Goal: Task Accomplishment & Management: Complete application form

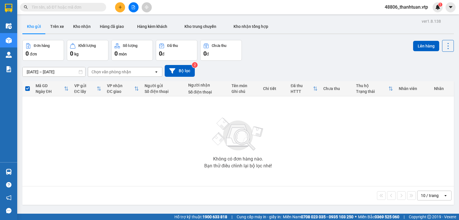
click at [87, 7] on input "text" at bounding box center [66, 7] width 68 height 6
click at [135, 7] on icon "file-add" at bounding box center [133, 7] width 4 height 4
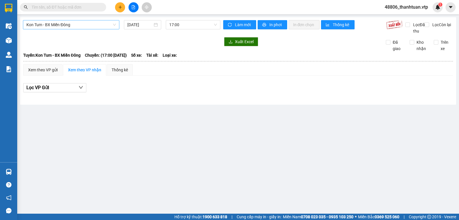
click at [91, 26] on span "Kon Tum - BX Miền Đông" at bounding box center [71, 24] width 90 height 9
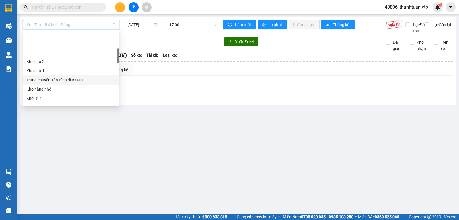
scroll to position [86, 0]
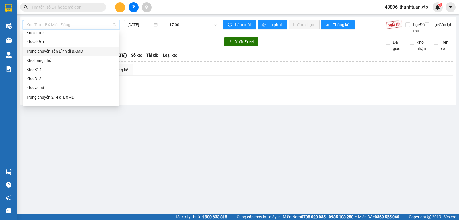
click at [72, 51] on div "Trung chuyển Tân Bình đi BXMĐ" at bounding box center [71, 51] width 90 height 6
type input "[DATE]"
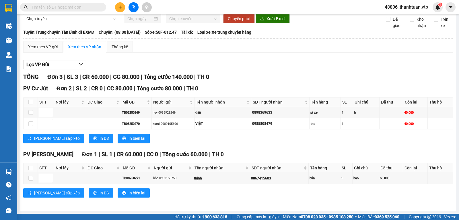
scroll to position [29, 0]
click at [44, 44] on div "Xem theo VP gửi" at bounding box center [43, 47] width 30 height 6
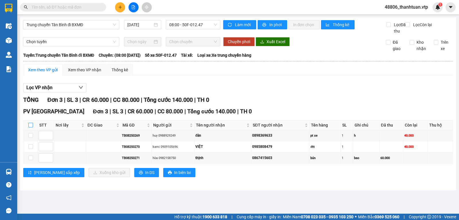
click at [32, 127] on input "checkbox" at bounding box center [30, 125] width 5 height 5
checkbox input "true"
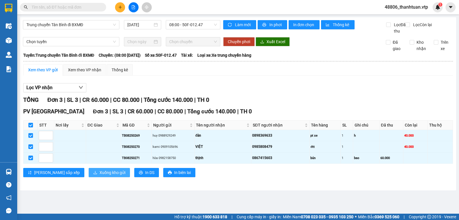
click at [100, 175] on span "Xuống kho gửi" at bounding box center [113, 172] width 26 height 6
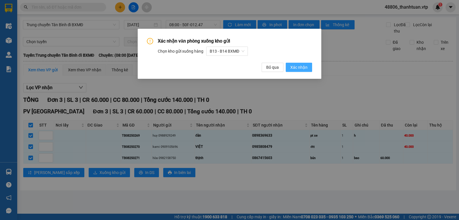
click at [297, 70] on span "Xác nhận" at bounding box center [298, 67] width 17 height 6
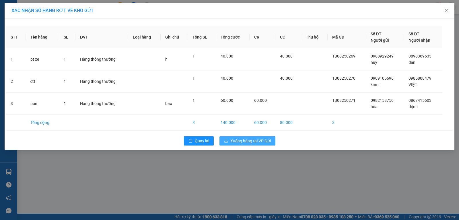
click at [242, 141] on span "Xuống hàng tại VP Gửi" at bounding box center [250, 140] width 40 height 6
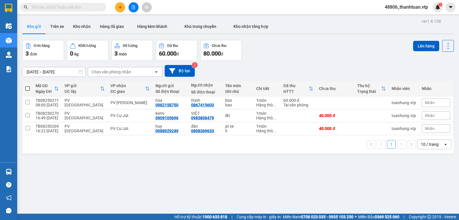
click at [121, 10] on button at bounding box center [120, 7] width 10 height 10
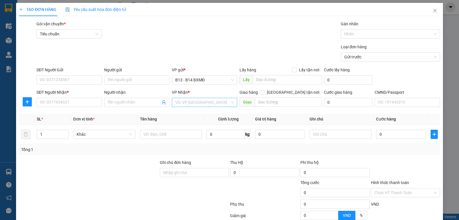
click at [178, 104] on input "search" at bounding box center [202, 102] width 55 height 9
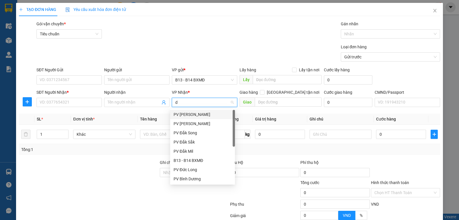
type input "dm"
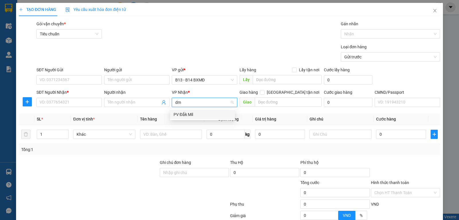
drag, startPoint x: 182, startPoint y: 115, endPoint x: 130, endPoint y: 108, distance: 53.0
click at [182, 115] on div "PV Đắk Mil" at bounding box center [203, 114] width 58 height 6
drag, startPoint x: 98, startPoint y: 102, endPoint x: 124, endPoint y: 109, distance: 26.5
click at [100, 102] on input "SĐT Người Nhận *" at bounding box center [68, 102] width 65 height 9
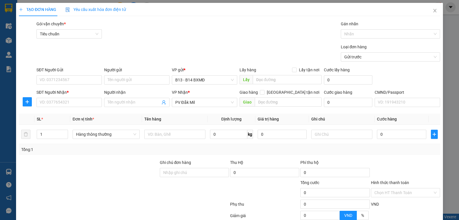
click at [124, 108] on div "Người nhận Tên người nhận" at bounding box center [136, 99] width 65 height 20
click at [132, 102] on input "Người nhận" at bounding box center [134, 102] width 53 height 6
type input "0905226761"
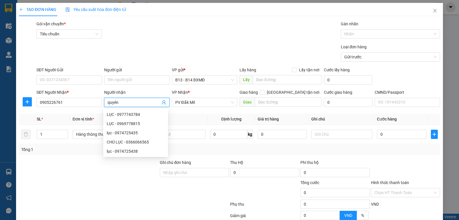
type input "quyên"
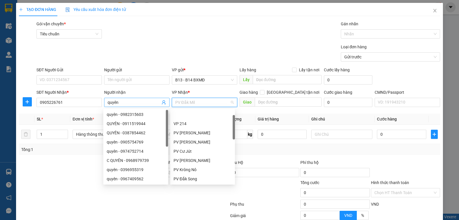
scroll to position [18, 0]
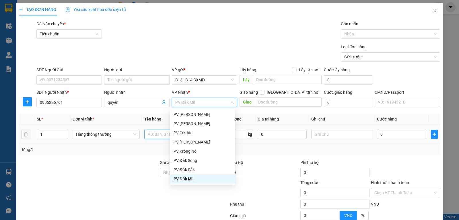
click at [159, 133] on input "text" at bounding box center [174, 133] width 61 height 9
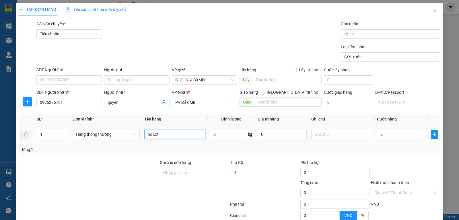
type input "nc cốt"
type input "t"
type input "5"
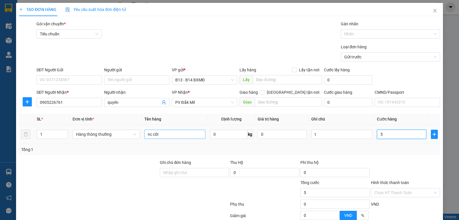
type input "50"
type input "500"
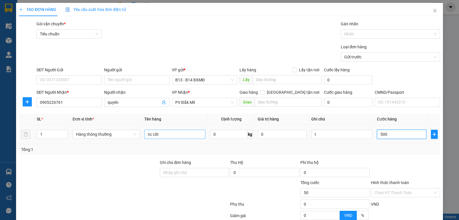
type input "500"
type input "5.000"
type input "50.000"
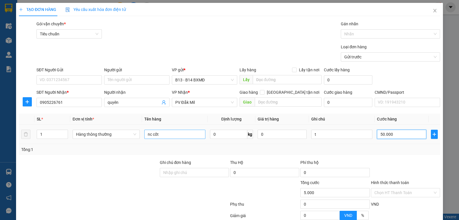
type input "50.000"
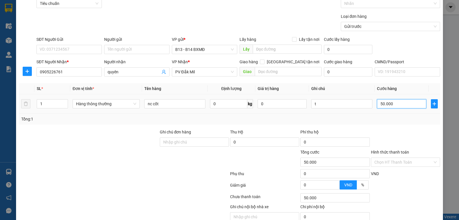
scroll to position [58, 0]
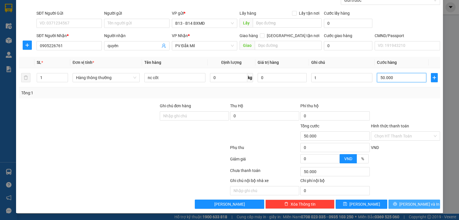
type input "50.000"
click at [406, 202] on span "[PERSON_NAME] và In" at bounding box center [419, 204] width 40 height 6
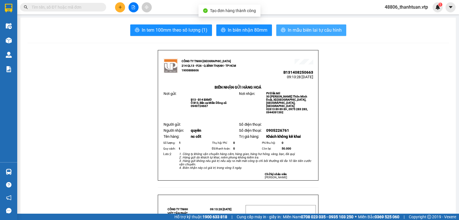
click at [290, 28] on span "In mẫu biên lai tự cấu hình" at bounding box center [315, 29] width 54 height 7
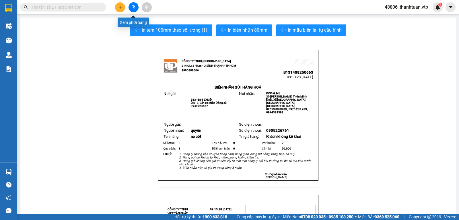
click at [134, 5] on icon "file-add" at bounding box center [133, 7] width 4 height 4
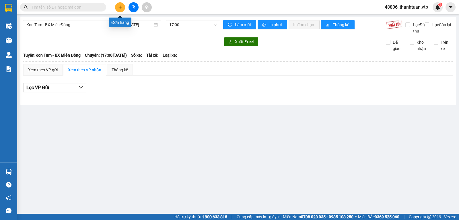
click at [118, 8] on button at bounding box center [120, 7] width 10 height 10
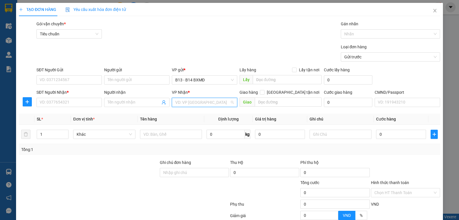
click at [197, 104] on input "search" at bounding box center [202, 102] width 55 height 9
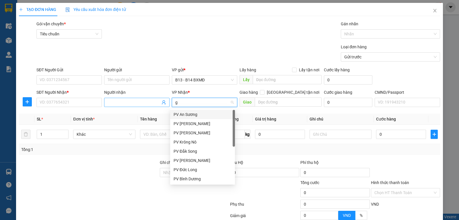
type input "gn"
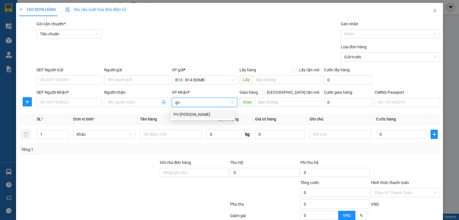
click at [180, 114] on div "PV [PERSON_NAME]" at bounding box center [203, 114] width 58 height 6
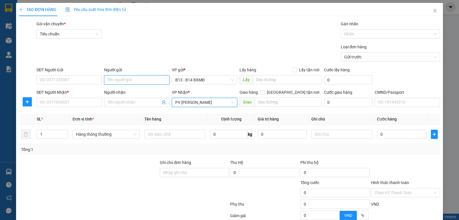
click at [125, 82] on input "Người gửi" at bounding box center [136, 79] width 65 height 9
type input "rab"
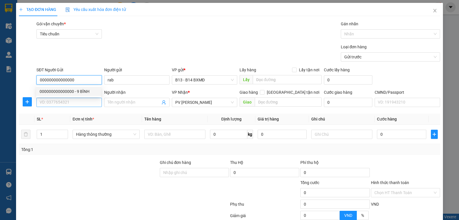
type input "000000000000000"
click at [44, 104] on input "SĐT Người Nhận *" at bounding box center [68, 102] width 65 height 9
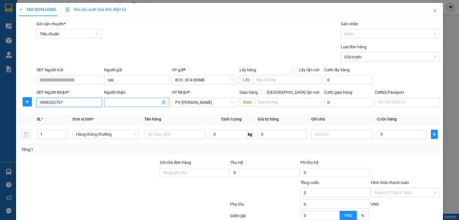
type input "0906202797"
click at [117, 104] on input "Người nhận" at bounding box center [134, 102] width 53 height 6
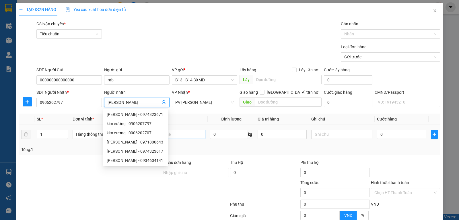
type input "[PERSON_NAME]"
click at [191, 136] on input "text" at bounding box center [174, 133] width 61 height 9
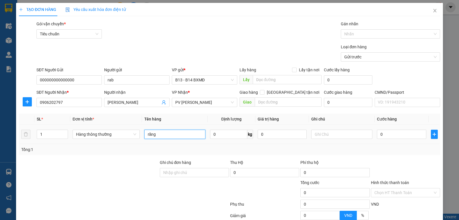
type input "răng"
type input "h"
type input "3"
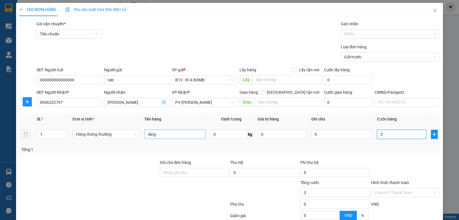
type input "30"
type input "300"
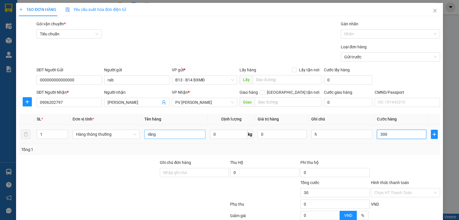
type input "300"
type input "3.000"
type input "30.000"
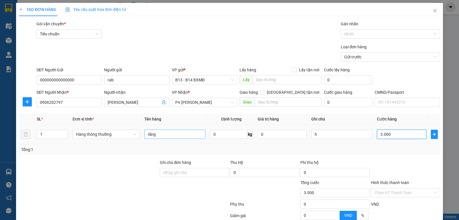
type input "30.000"
type input "300.000"
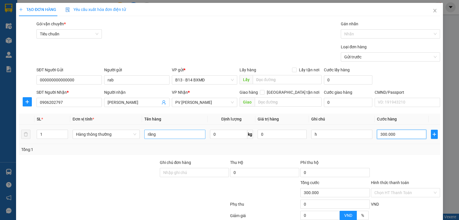
type input "30.000"
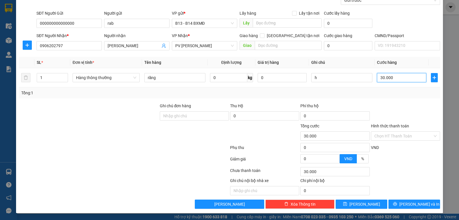
type input "30.000"
click at [411, 209] on div "TẠO ĐƠN HÀNG Yêu cầu xuất hóa đơn điện tử Transit Pickup Surcharge Ids Transit …" at bounding box center [229, 79] width 427 height 266
click at [413, 203] on span "[PERSON_NAME] và In" at bounding box center [419, 204] width 40 height 6
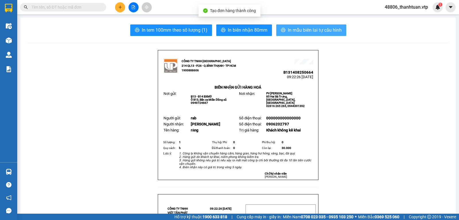
click at [297, 29] on span "In mẫu biên lai tự cấu hình" at bounding box center [315, 29] width 54 height 7
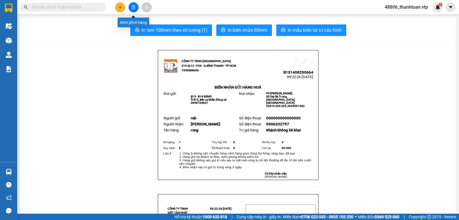
click at [134, 8] on icon "file-add" at bounding box center [133, 7] width 4 height 4
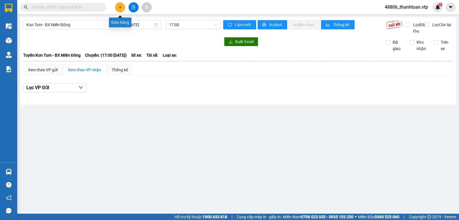
click at [117, 10] on button at bounding box center [120, 7] width 10 height 10
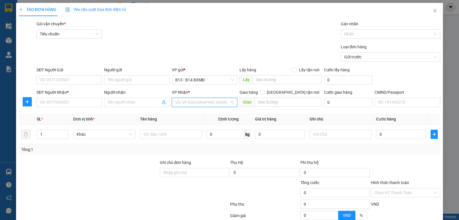
click at [185, 104] on input "search" at bounding box center [202, 102] width 55 height 9
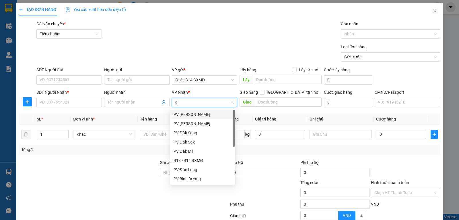
type input "ds"
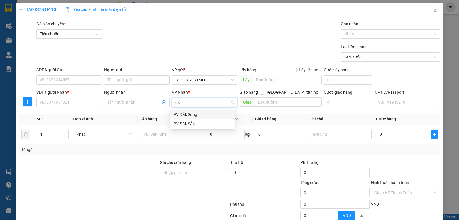
click at [193, 114] on div "PV Đắk Song" at bounding box center [203, 114] width 58 height 6
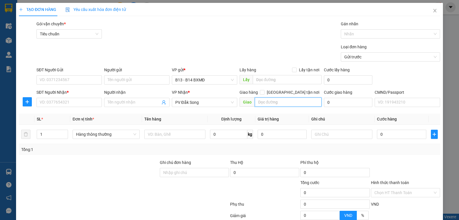
click at [265, 105] on input "text" at bounding box center [288, 101] width 67 height 9
type input "~3 biển xanh"
type input "huê"
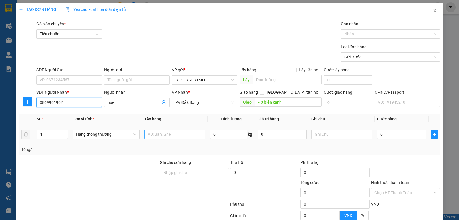
type input "0869961962"
click at [176, 135] on input "text" at bounding box center [174, 133] width 61 height 9
type input "bún"
type input "b"
type input "8"
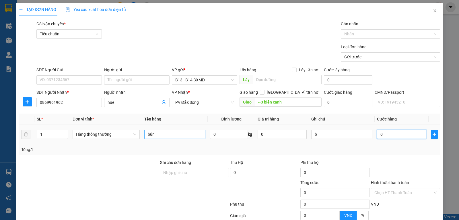
type input "8"
type input "80"
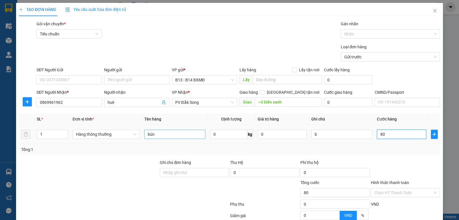
type input "800"
type input "80"
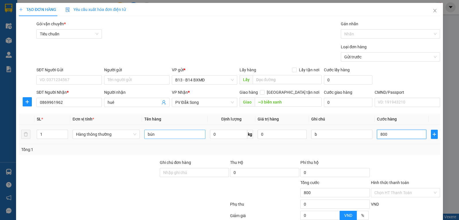
type input "80"
type input "8"
type input "0"
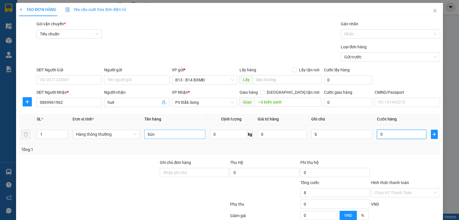
type input "0"
type input "05"
type input "5"
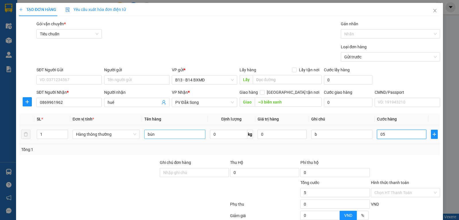
type input "050"
type input "50"
type input "0.500"
type input "500"
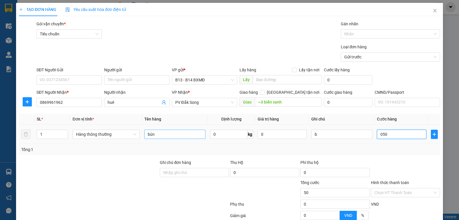
type input "500"
type input "05.000"
type input "5.000"
type input "050.000"
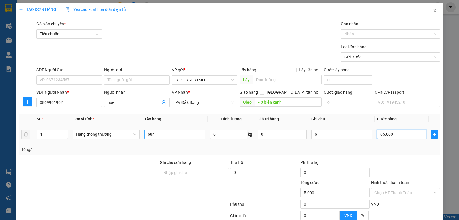
type input "50.000"
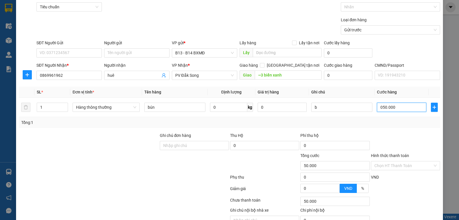
scroll to position [57, 0]
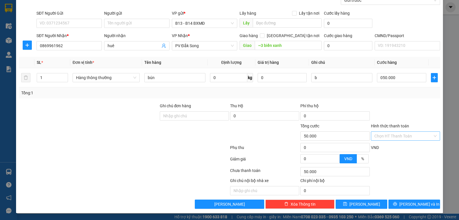
type input "50.000"
click at [415, 137] on input "Hình thức thanh toán" at bounding box center [403, 135] width 58 height 9
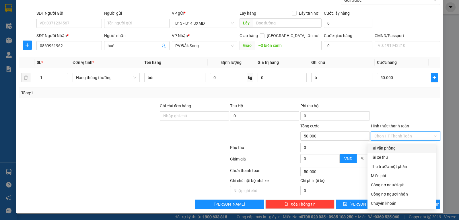
click at [386, 147] on div "Tại văn phòng" at bounding box center [402, 148] width 62 height 6
type input "0"
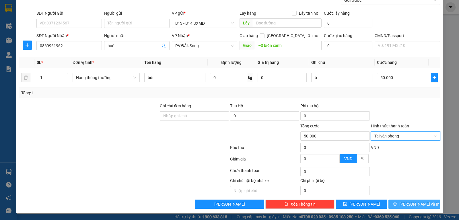
click at [407, 204] on span "[PERSON_NAME] và In" at bounding box center [419, 204] width 40 height 6
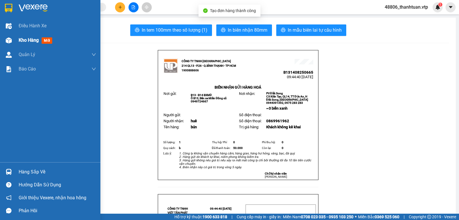
click at [22, 38] on span "Kho hàng" at bounding box center [29, 39] width 20 height 5
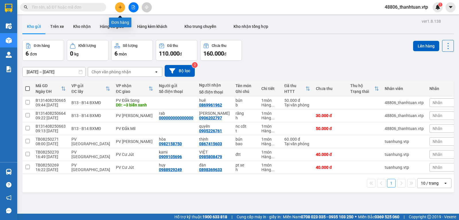
click at [121, 8] on icon "plus" at bounding box center [120, 7] width 4 height 4
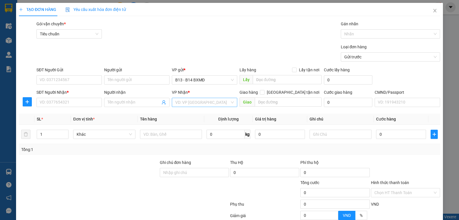
click at [185, 101] on input "search" at bounding box center [202, 102] width 55 height 9
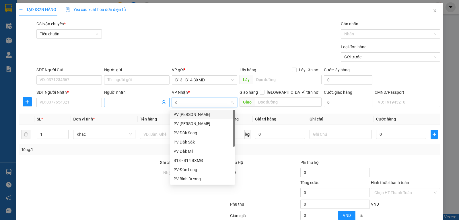
type input "dm"
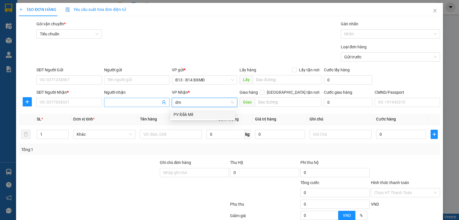
drag, startPoint x: 179, startPoint y: 113, endPoint x: 124, endPoint y: 102, distance: 55.7
click at [177, 113] on div "PV Đắk Mil" at bounding box center [203, 114] width 58 height 6
click at [117, 100] on input "Người nhận" at bounding box center [134, 102] width 53 height 6
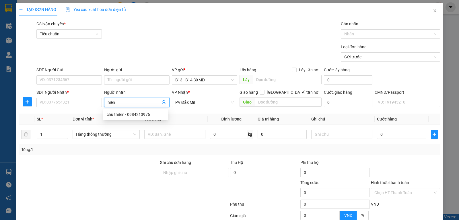
type input "hiền"
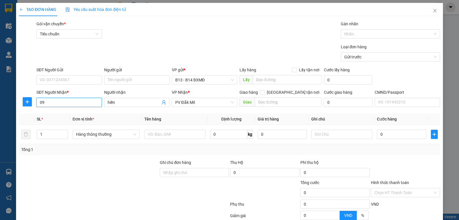
type input "0"
type input "0935822600"
drag, startPoint x: 160, startPoint y: 129, endPoint x: 164, endPoint y: 127, distance: 4.9
click at [164, 127] on td at bounding box center [175, 134] width 66 height 19
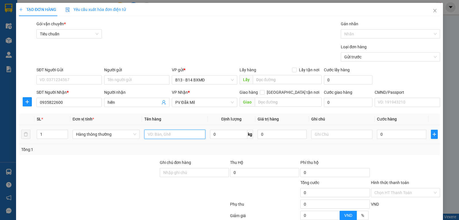
drag, startPoint x: 164, startPoint y: 133, endPoint x: 164, endPoint y: 127, distance: 5.2
click at [165, 132] on input "text" at bounding box center [174, 133] width 61 height 9
type input "?"
type input "t"
type input "3"
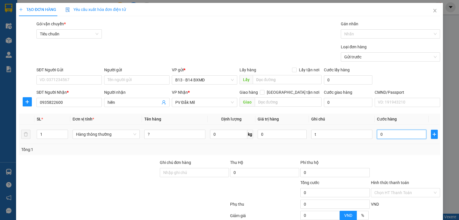
type input "3"
type input "30"
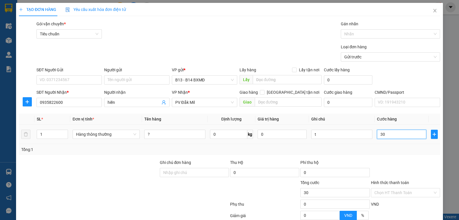
type input "300"
type input "3.000"
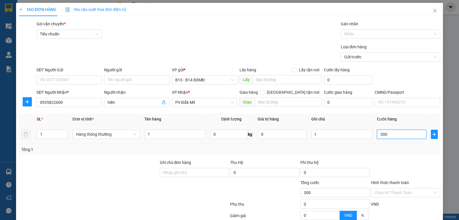
type input "3.000"
type input "30.000"
type input "300.000"
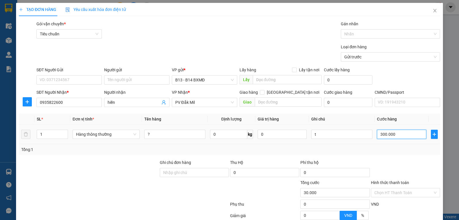
type input "300.000"
type input "30.000"
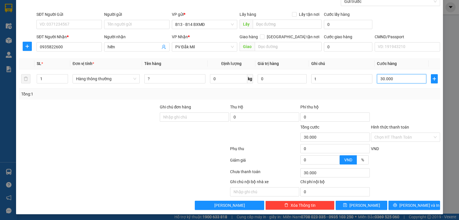
scroll to position [58, 0]
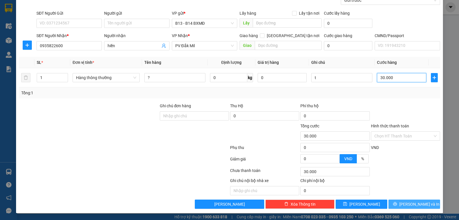
type input "30.000"
drag, startPoint x: 408, startPoint y: 205, endPoint x: 385, endPoint y: 153, distance: 56.7
click at [408, 203] on span "[PERSON_NAME] và In" at bounding box center [419, 204] width 40 height 6
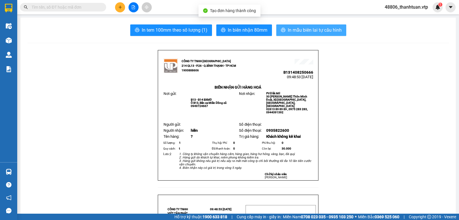
click at [291, 34] on span "In mẫu biên lai tự cấu hình" at bounding box center [315, 29] width 54 height 7
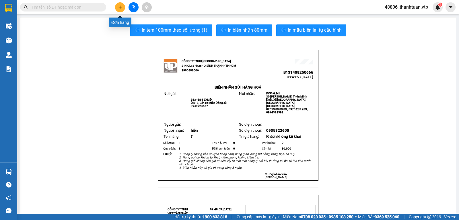
click at [118, 6] on icon "plus" at bounding box center [120, 7] width 4 height 4
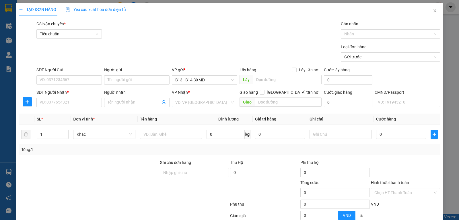
click at [179, 99] on input "search" at bounding box center [202, 102] width 55 height 9
type input "dm"
drag, startPoint x: 189, startPoint y: 119, endPoint x: 189, endPoint y: 114, distance: 4.6
click at [189, 118] on body "Kết quả tìm kiếm ( 0 ) Bộ lọc No Data 48806_thanhtuan.vtp 1 Điều hành xe Kho hà…" at bounding box center [229, 110] width 459 height 220
click at [128, 97] on div "Người nhận" at bounding box center [136, 93] width 65 height 9
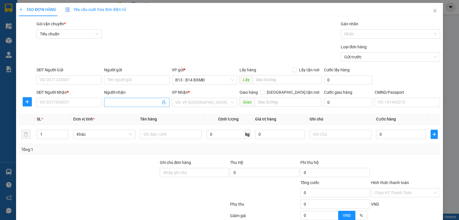
click at [126, 103] on input "Người nhận" at bounding box center [134, 102] width 53 height 6
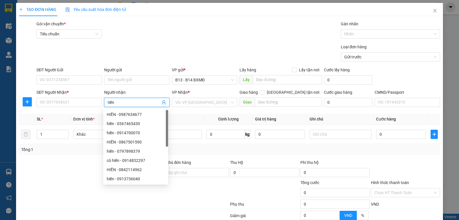
type input "tiến"
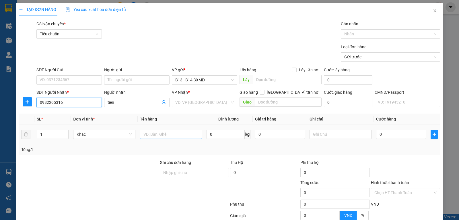
type input "0982205316"
click at [151, 133] on input "text" at bounding box center [171, 133] width 62 height 9
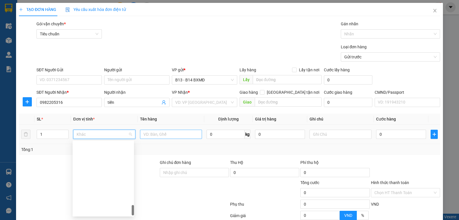
scroll to position [468, 0]
type input "2"
type input "chậu rữa mặt"
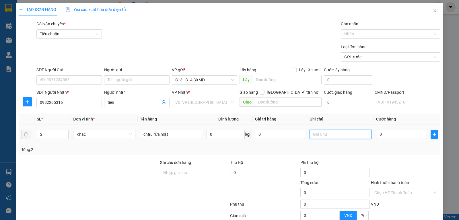
drag, startPoint x: 325, startPoint y: 131, endPoint x: 327, endPoint y: 136, distance: 5.3
click at [325, 134] on input "text" at bounding box center [341, 133] width 62 height 9
click at [196, 106] on input "search" at bounding box center [202, 102] width 55 height 9
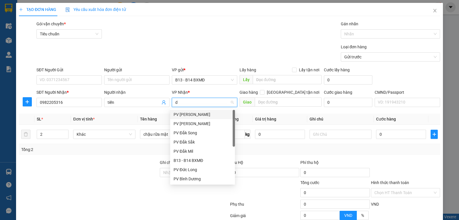
type input "ds"
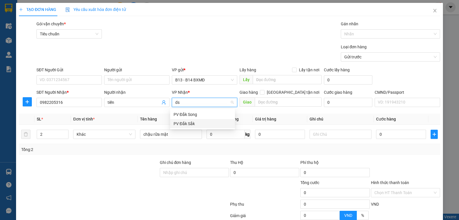
click at [191, 123] on div "PV Đắk Sắk" at bounding box center [203, 123] width 58 height 6
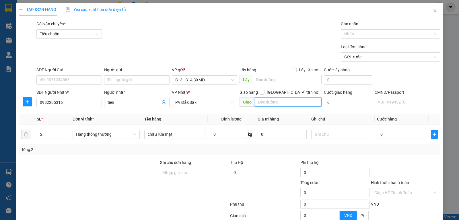
click at [261, 103] on input "text" at bounding box center [288, 101] width 67 height 9
type input "thu hộ 2tr650"
click at [244, 174] on input "0" at bounding box center [264, 172] width 69 height 9
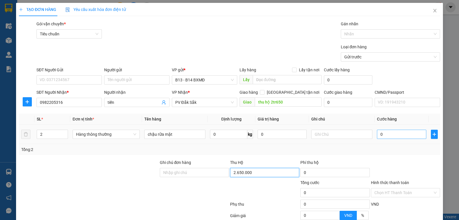
type input "2.650.000"
type input "30.000"
click at [391, 137] on input "0" at bounding box center [401, 133] width 49 height 9
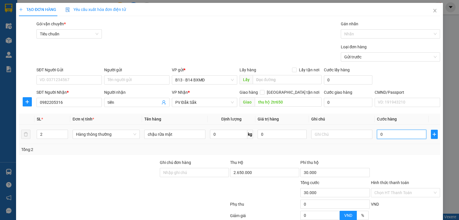
type input "1"
type input "30.001"
type input "10"
type input "30.010"
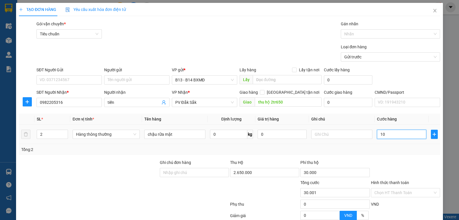
type input "30.010"
type input "100"
type input "30.100"
type input "1.000"
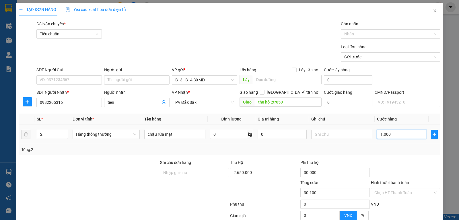
type input "31.000"
type input "10.000"
type input "40.000"
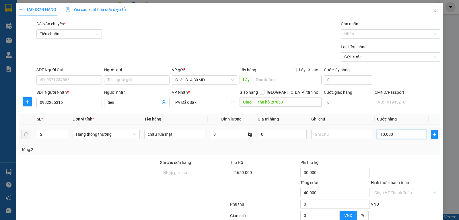
type input "100.000"
type input "130.000"
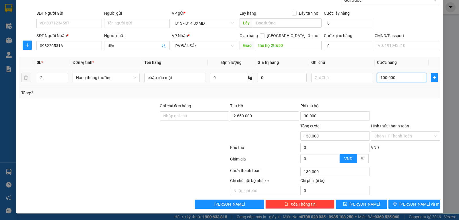
scroll to position [29, 0]
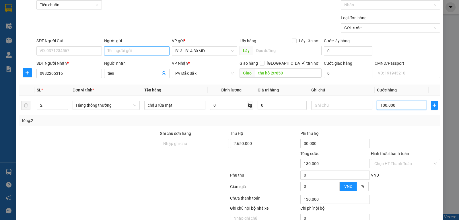
type input "100.000"
click at [117, 53] on input "Người gửi" at bounding box center [136, 50] width 65 height 9
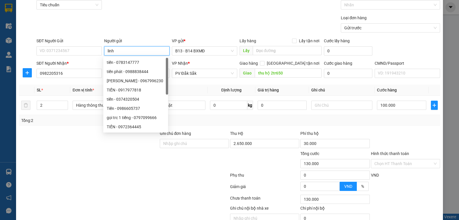
type input "linh"
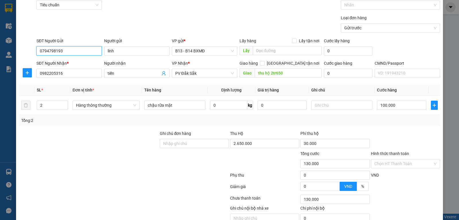
scroll to position [58, 0]
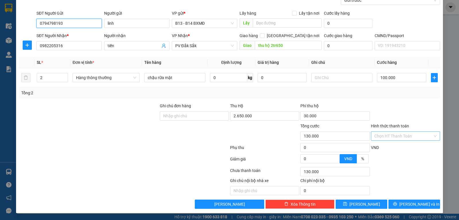
type input "0794798193"
click at [408, 136] on input "Hình thức thanh toán" at bounding box center [403, 135] width 58 height 9
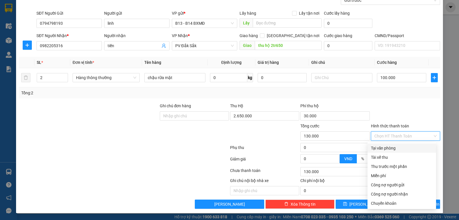
drag, startPoint x: 405, startPoint y: 145, endPoint x: 404, endPoint y: 182, distance: 37.0
click at [405, 145] on div "Tại văn phòng" at bounding box center [402, 148] width 62 height 6
type input "0"
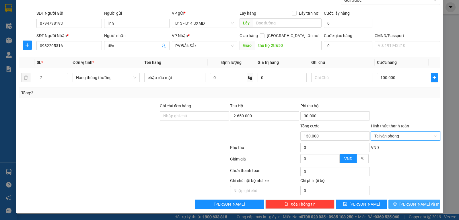
click at [414, 203] on span "[PERSON_NAME] và In" at bounding box center [419, 204] width 40 height 6
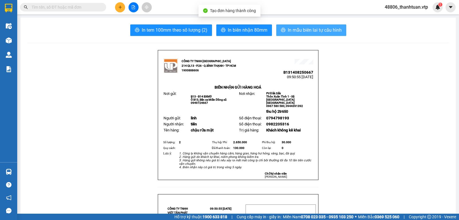
click at [317, 30] on span "In mẫu biên lai tự cấu hình" at bounding box center [315, 29] width 54 height 7
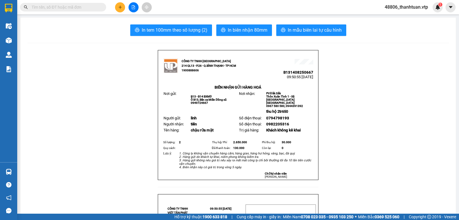
drag, startPoint x: 457, startPoint y: 17, endPoint x: 115, endPoint y: 65, distance: 344.9
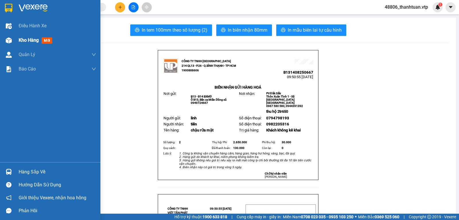
click at [22, 40] on span "Kho hàng" at bounding box center [29, 39] width 20 height 5
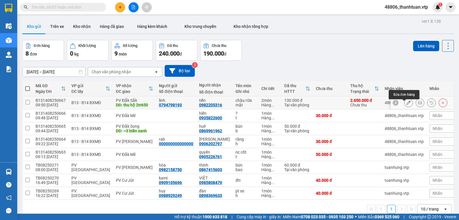
click at [407, 104] on icon at bounding box center [409, 102] width 4 height 4
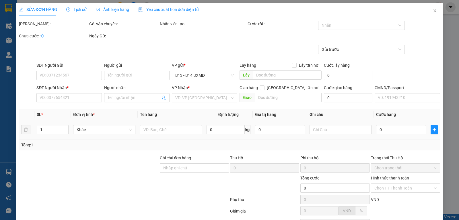
type input "0794798193"
type input "linh"
type input "0982205316"
type input "tiến"
type input "thu hộ 2tr650"
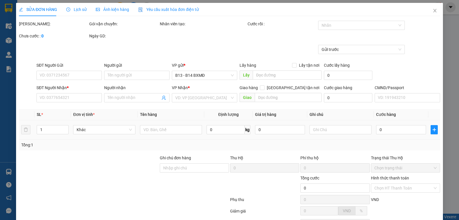
type input "2.650.000"
type input "30.000"
type input "130.000"
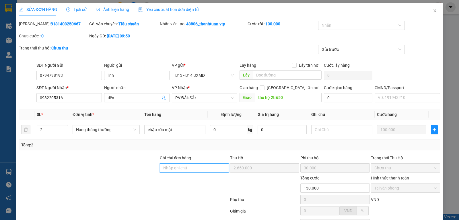
click at [174, 165] on input "Ghi chú đơn hàng" at bounding box center [194, 167] width 69 height 9
type input "s"
type input "d"
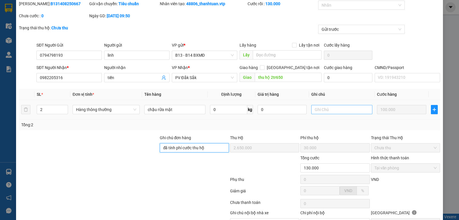
scroll to position [54, 0]
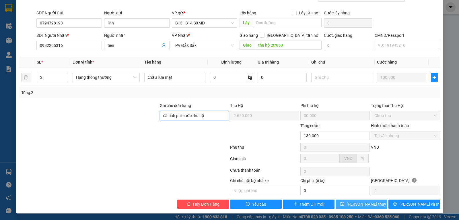
type input "đã tính phí cước thu hộ"
click at [353, 206] on span "[PERSON_NAME] thay đổi" at bounding box center [370, 204] width 46 height 6
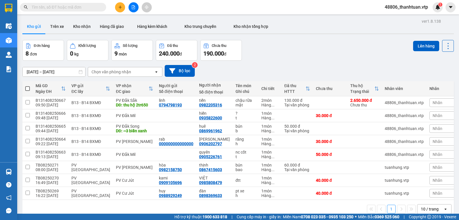
click at [66, 9] on input "text" at bounding box center [66, 7] width 68 height 6
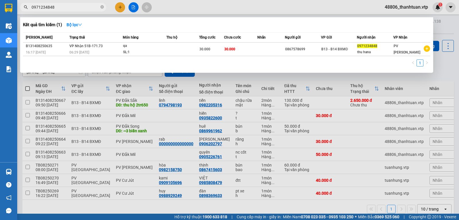
type input "0971234848"
click at [121, 6] on div at bounding box center [229, 110] width 459 height 220
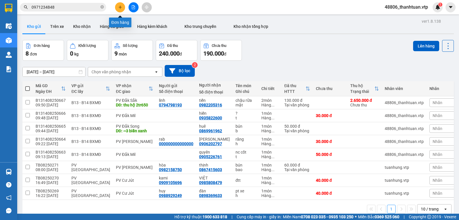
click at [123, 8] on button at bounding box center [120, 7] width 10 height 10
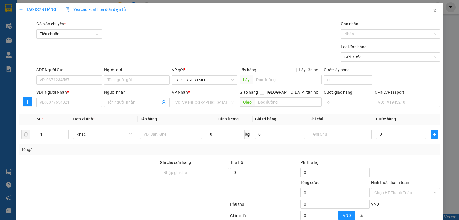
click at [58, 94] on div "SĐT Người Nhận *" at bounding box center [68, 92] width 65 height 6
click at [58, 98] on input "SĐT Người Nhận *" at bounding box center [68, 102] width 65 height 9
click at [63, 99] on input "SĐT Người Nhận *" at bounding box center [68, 102] width 65 height 9
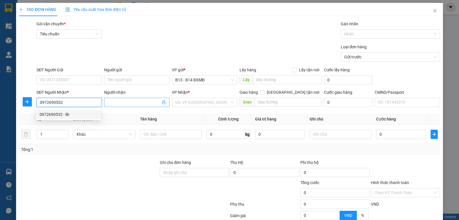
type input "0972690532"
click at [123, 103] on input "Người nhận" at bounding box center [134, 102] width 53 height 6
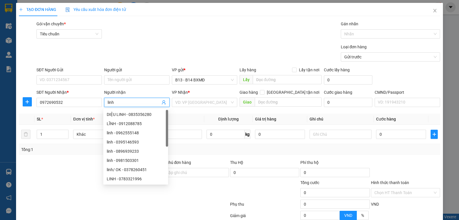
type input "linh"
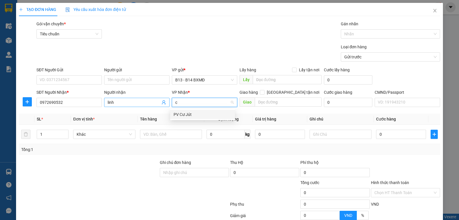
type input "cj"
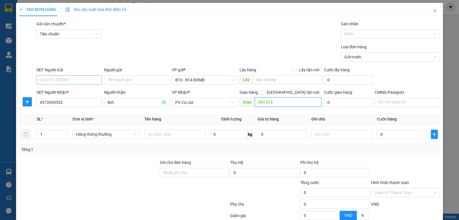
type input "chợ 312"
click at [89, 81] on input "SĐT Người Gửi" at bounding box center [68, 79] width 65 height 9
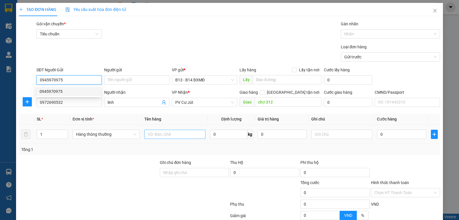
type input "0945970975"
click at [152, 137] on input "text" at bounding box center [174, 133] width 61 height 9
type input "lạnh"
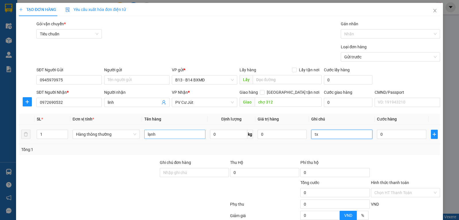
type input "tx"
type input "5"
type input "50"
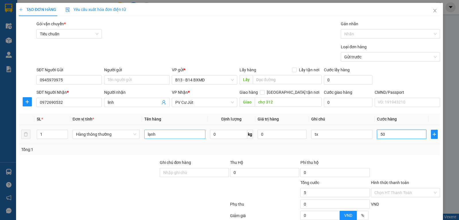
type input "50"
type input "500"
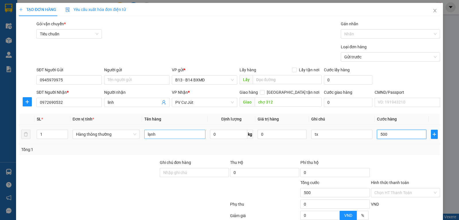
type input "5.000"
type input "50.000"
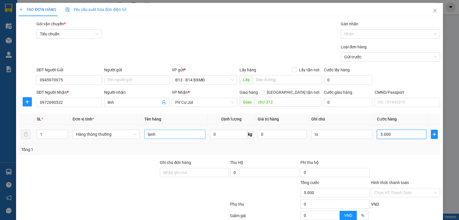
type input "50.000"
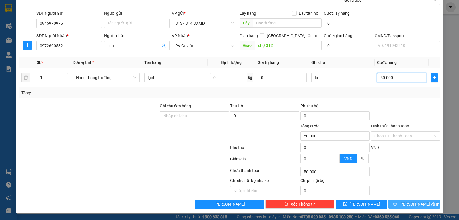
type input "50.000"
click at [411, 205] on span "[PERSON_NAME] và In" at bounding box center [419, 204] width 40 height 6
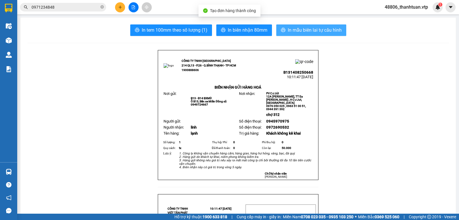
click at [311, 32] on span "In mẫu biên lai tự cấu hình" at bounding box center [315, 29] width 54 height 7
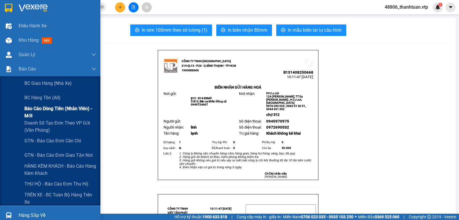
click at [33, 115] on span "Báo cáo dòng tiền (nhân viên) - mới" at bounding box center [60, 112] width 72 height 14
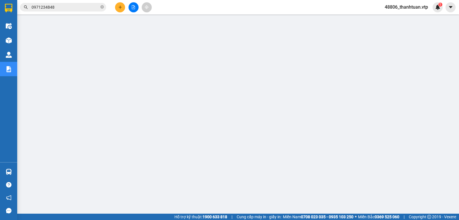
click at [120, 9] on icon "plus" at bounding box center [120, 7] width 4 height 4
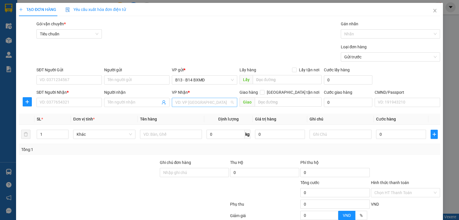
click at [196, 104] on input "search" at bounding box center [202, 102] width 55 height 9
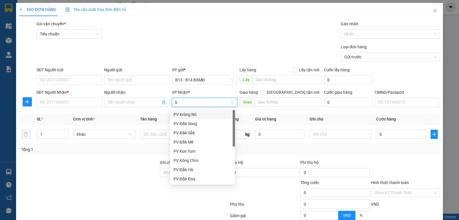
type input "kn"
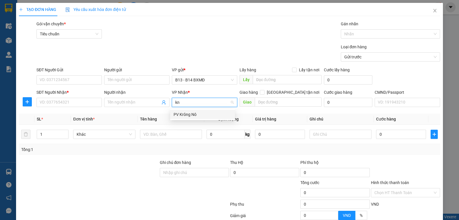
click at [204, 114] on div "PV Krông Nô" at bounding box center [203, 114] width 58 height 6
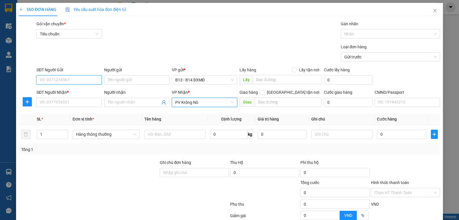
click at [78, 81] on input "SĐT Người Gửi" at bounding box center [68, 79] width 65 height 9
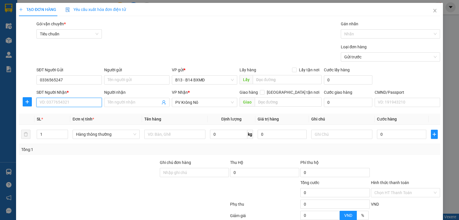
click at [52, 102] on input "SĐT Người Nhận *" at bounding box center [68, 102] width 65 height 9
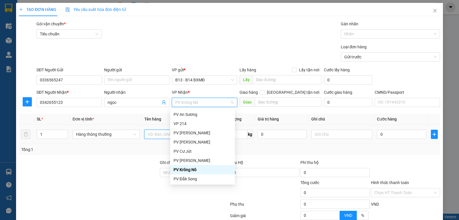
click at [149, 137] on input "text" at bounding box center [174, 133] width 61 height 9
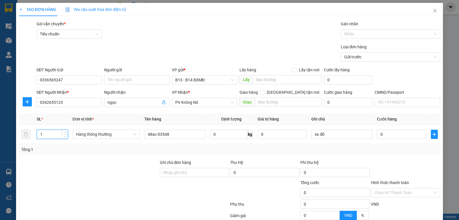
drag, startPoint x: 48, startPoint y: 135, endPoint x: 0, endPoint y: 147, distance: 50.0
click at [0, 147] on div "TẠO ĐƠN HÀNG Yêu cầu xuất hóa đơn điện tử Transit Pickup Surcharge Ids Transit …" at bounding box center [229, 110] width 459 height 220
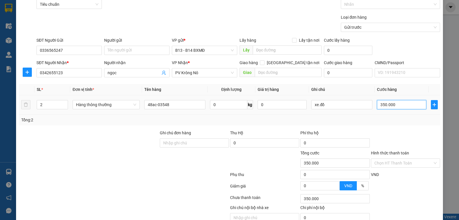
scroll to position [57, 0]
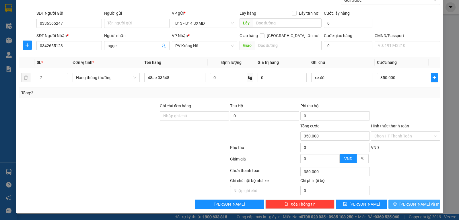
drag, startPoint x: 420, startPoint y: 204, endPoint x: 330, endPoint y: 110, distance: 130.3
click at [420, 204] on span "[PERSON_NAME] và In" at bounding box center [419, 204] width 40 height 6
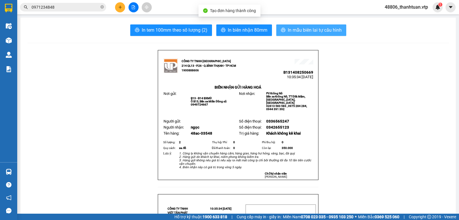
drag, startPoint x: 295, startPoint y: 32, endPoint x: 293, endPoint y: 38, distance: 6.6
click at [295, 32] on span "In mẫu biên lai tự cấu hình" at bounding box center [315, 29] width 54 height 7
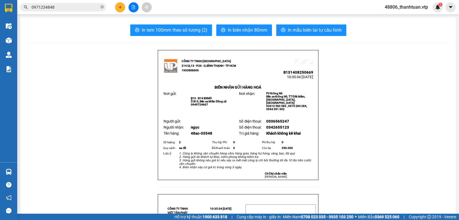
click at [325, 29] on span "In mẫu biên lai tự cấu hình" at bounding box center [315, 29] width 54 height 7
click at [119, 6] on icon "plus" at bounding box center [120, 7] width 4 height 4
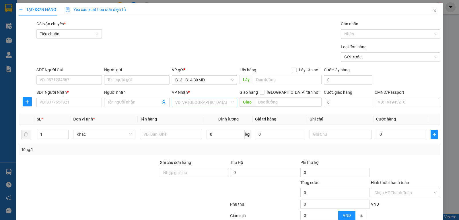
click at [187, 103] on input "search" at bounding box center [202, 102] width 55 height 9
click at [185, 117] on div "PV [PERSON_NAME]" at bounding box center [203, 114] width 58 height 6
click at [127, 104] on input "Người nhận" at bounding box center [134, 102] width 53 height 6
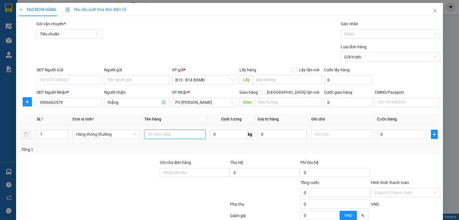
click at [166, 134] on input "text" at bounding box center [174, 133] width 61 height 9
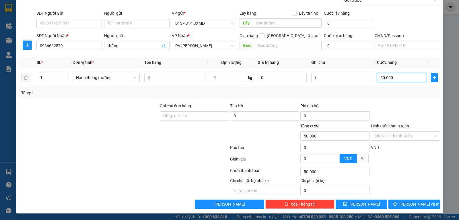
scroll to position [58, 0]
click at [397, 203] on icon "printer" at bounding box center [395, 204] width 4 height 4
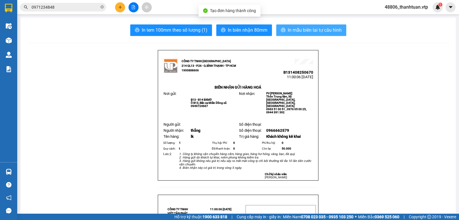
click at [313, 30] on span "In mẫu biên lai tự cấu hình" at bounding box center [315, 29] width 54 height 7
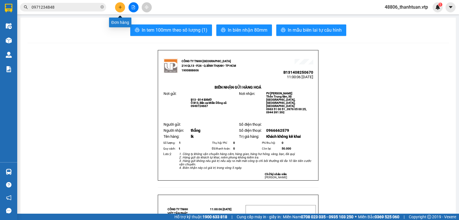
click at [121, 7] on icon "plus" at bounding box center [120, 7] width 3 height 0
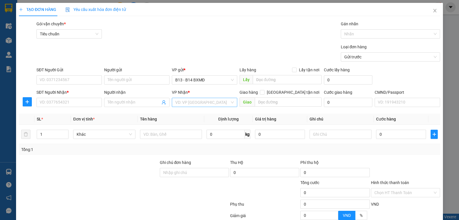
click at [177, 106] on input "search" at bounding box center [202, 102] width 55 height 9
click at [193, 116] on div "PV Đắk Song" at bounding box center [203, 114] width 58 height 6
click at [133, 101] on input "Người nhận" at bounding box center [134, 102] width 53 height 6
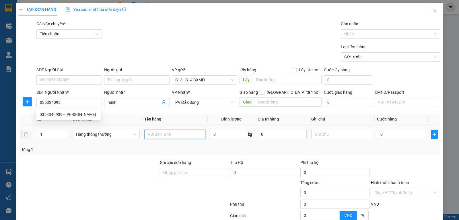
click at [176, 137] on input "text" at bounding box center [174, 133] width 61 height 9
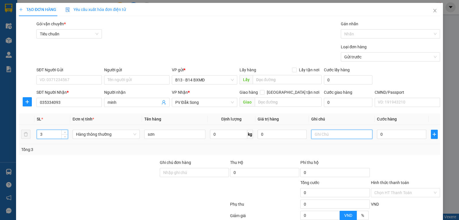
click at [336, 134] on input "text" at bounding box center [341, 133] width 61 height 9
click at [409, 193] on input "Hình thức thanh toán" at bounding box center [403, 192] width 58 height 9
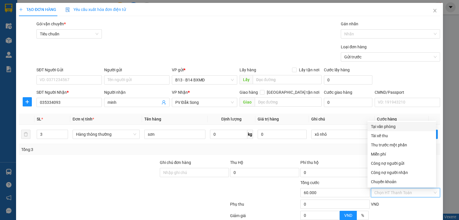
click at [378, 127] on div "Tại văn phòng" at bounding box center [402, 126] width 62 height 6
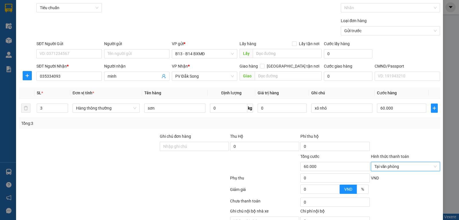
scroll to position [58, 0]
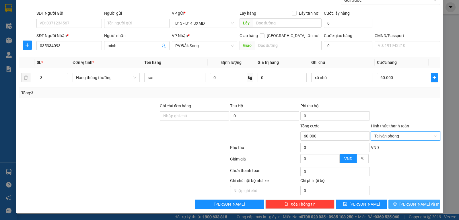
click at [409, 204] on span "[PERSON_NAME] và In" at bounding box center [419, 204] width 40 height 6
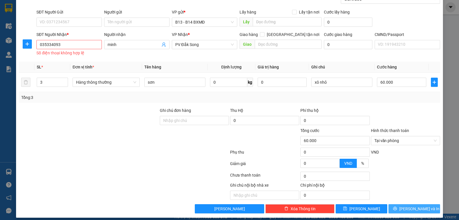
click at [408, 209] on span "[PERSON_NAME] và In" at bounding box center [419, 208] width 40 height 6
click at [58, 46] on input "035334093" at bounding box center [68, 44] width 65 height 9
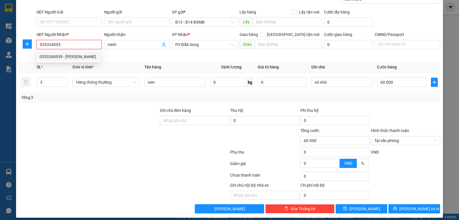
click at [55, 55] on div "0353340939 - [PERSON_NAME]" at bounding box center [69, 56] width 58 height 6
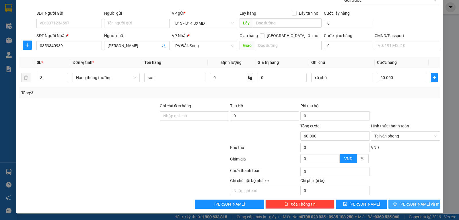
click at [397, 205] on icon "printer" at bounding box center [395, 204] width 4 height 4
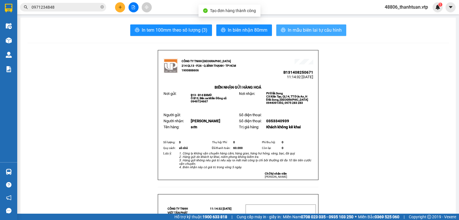
click at [304, 30] on span "In mẫu biên lai tự cấu hình" at bounding box center [315, 29] width 54 height 7
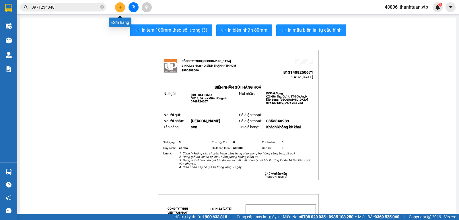
click at [122, 5] on button at bounding box center [120, 7] width 10 height 10
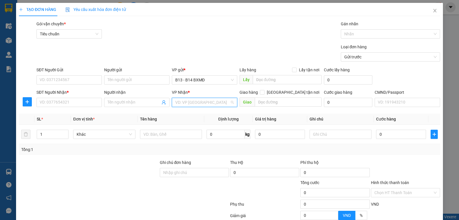
click at [189, 105] on input "search" at bounding box center [202, 102] width 55 height 9
click at [182, 112] on div "PV Cư Jút" at bounding box center [203, 114] width 58 height 6
click at [108, 101] on input "Người nhận" at bounding box center [134, 102] width 53 height 6
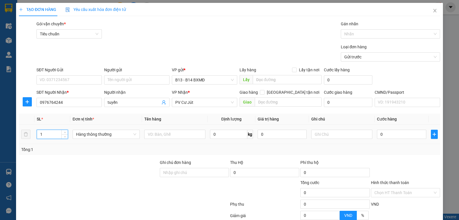
drag, startPoint x: 55, startPoint y: 135, endPoint x: 0, endPoint y: 131, distance: 54.6
click at [0, 135] on div "TẠO ĐƠN HÀNG Yêu cầu xuất hóa đơn điện tử Transit Pickup Surcharge Ids Transit …" at bounding box center [229, 110] width 459 height 220
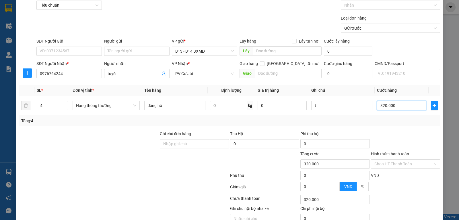
scroll to position [58, 0]
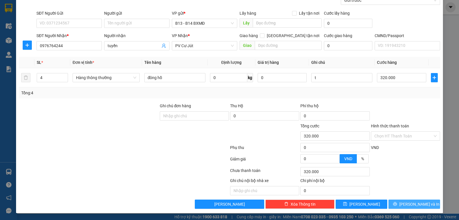
click at [418, 206] on span "[PERSON_NAME] và In" at bounding box center [419, 204] width 40 height 6
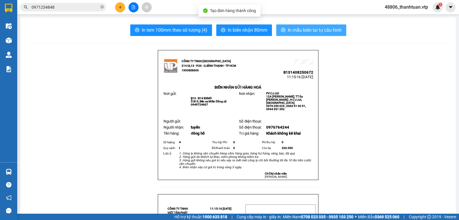
drag, startPoint x: 321, startPoint y: 29, endPoint x: 316, endPoint y: 32, distance: 5.8
click at [320, 29] on span "In mẫu biên lai tự cấu hình" at bounding box center [315, 29] width 54 height 7
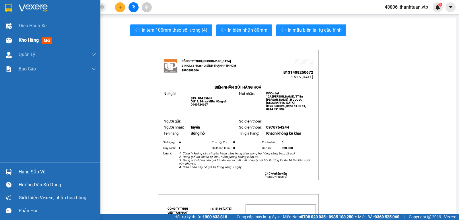
click at [20, 40] on span "Kho hàng" at bounding box center [29, 39] width 20 height 5
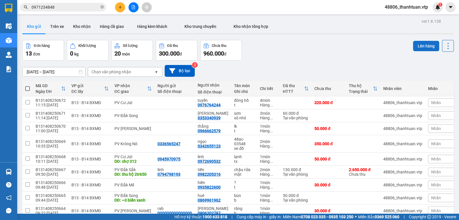
click at [420, 47] on button "Lên hàng" at bounding box center [426, 46] width 26 height 10
click at [28, 103] on input "checkbox" at bounding box center [28, 102] width 4 height 4
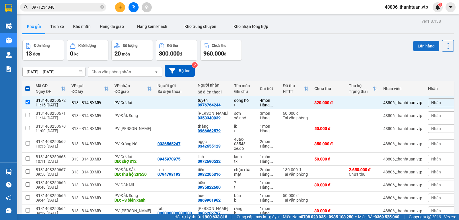
click at [425, 47] on button "Lên hàng" at bounding box center [426, 46] width 26 height 10
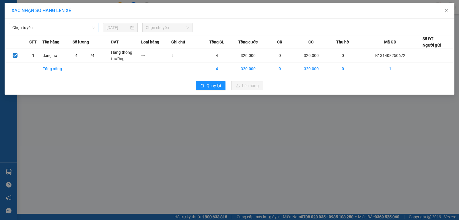
click at [93, 30] on span "Chọn tuyến" at bounding box center [53, 27] width 83 height 9
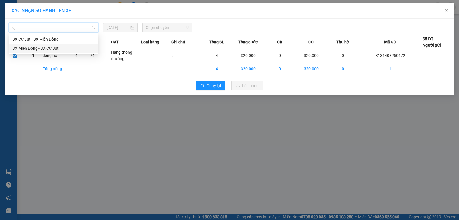
click at [51, 47] on div "BX Miền Đông - BX Cư Jút" at bounding box center [53, 48] width 83 height 6
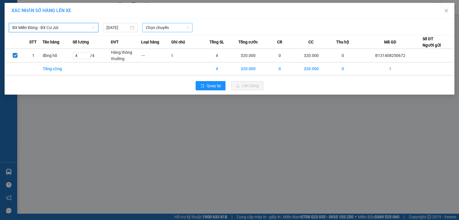
click at [153, 30] on span "Chọn chuyến" at bounding box center [167, 27] width 43 height 9
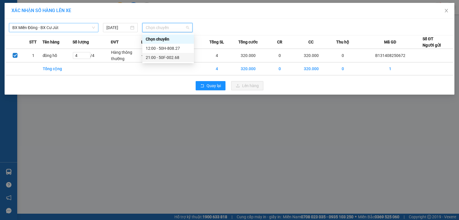
click at [144, 98] on div "XÁC NHẬN SỐ HÀNG LÊN XE BX Miền Đông - BX Cư Jút [DATE] Chọn chuyến STT Tên hàn…" at bounding box center [229, 110] width 459 height 220
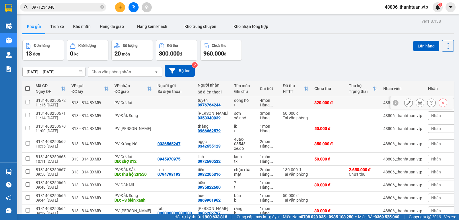
click at [29, 104] on input "checkbox" at bounding box center [28, 102] width 4 height 4
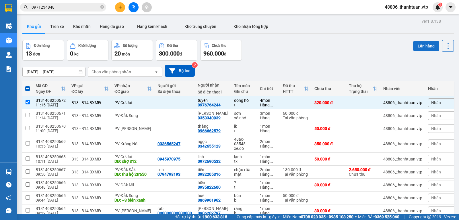
click at [415, 47] on button "Lên hàng" at bounding box center [426, 46] width 26 height 10
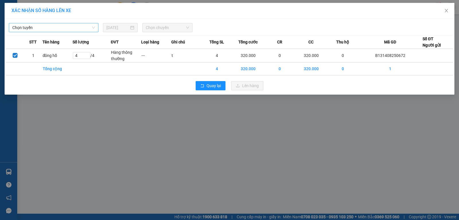
click at [76, 30] on span "Chọn tuyến" at bounding box center [53, 27] width 83 height 9
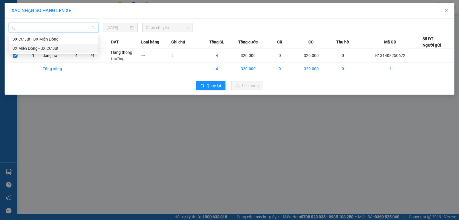
click at [57, 47] on div "BX Miền Đông - BX Cư Jút" at bounding box center [53, 48] width 83 height 6
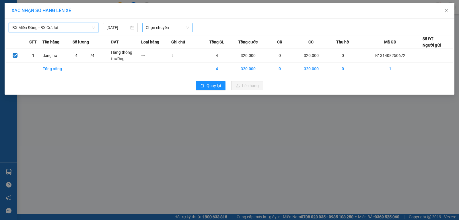
click at [156, 27] on span "Chọn chuyến" at bounding box center [167, 27] width 43 height 9
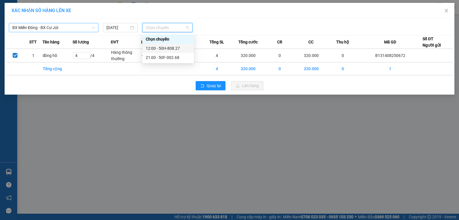
click at [156, 49] on div "12:00 - 50H-808.27" at bounding box center [168, 48] width 45 height 6
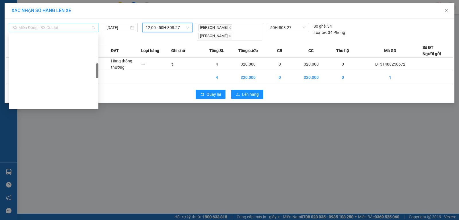
scroll to position [156, 0]
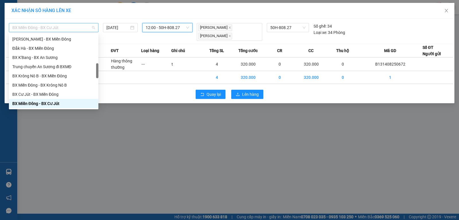
click at [75, 25] on span "BX Miền Đông - BX Cư Jút" at bounding box center [53, 27] width 83 height 9
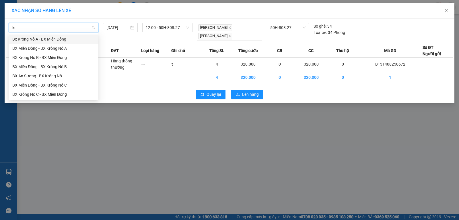
scroll to position [0, 0]
click at [71, 46] on div "BX Miền Đông - BX Krông Nô A" at bounding box center [53, 48] width 83 height 6
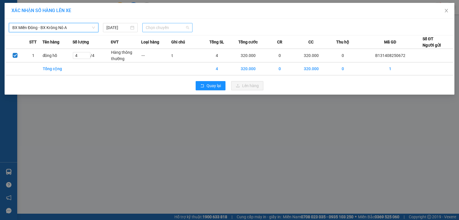
click at [166, 30] on span "Chọn chuyến" at bounding box center [167, 27] width 43 height 9
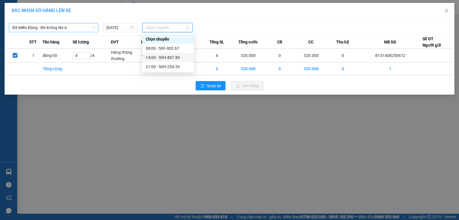
click at [162, 58] on div "14:00 - 50H-807.80" at bounding box center [168, 57] width 45 height 6
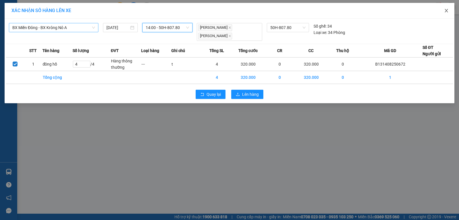
click at [449, 11] on span "Close" at bounding box center [446, 11] width 16 height 16
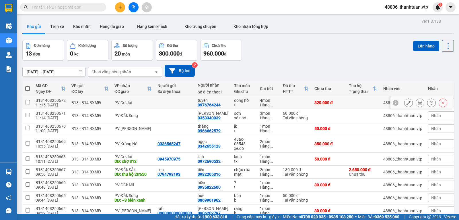
click at [28, 104] on input "checkbox" at bounding box center [28, 102] width 4 height 4
checkbox input "true"
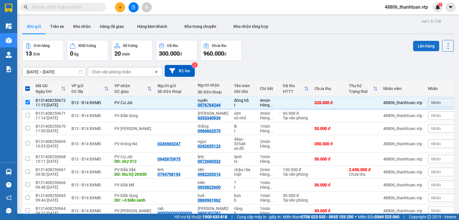
click at [421, 46] on button "Lên hàng" at bounding box center [426, 46] width 26 height 10
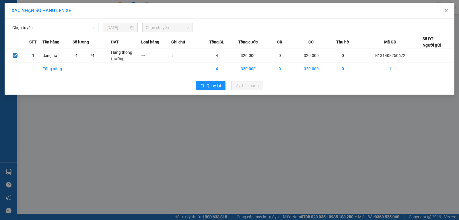
click at [42, 24] on span "Chọn tuyến" at bounding box center [53, 27] width 83 height 9
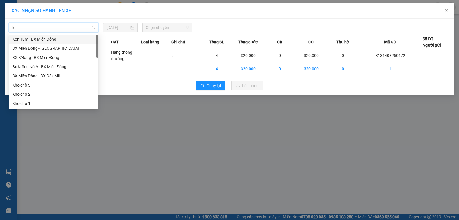
type input "kn"
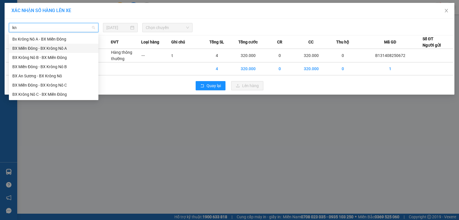
drag, startPoint x: 66, startPoint y: 47, endPoint x: 103, endPoint y: 43, distance: 37.2
click at [66, 47] on div "BX Miền Đông - BX Krông Nô A" at bounding box center [53, 48] width 83 height 6
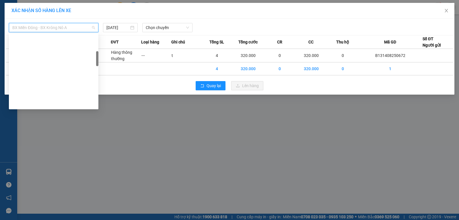
click at [79, 28] on span "BX Miền Đông - BX Krông Nô A" at bounding box center [53, 27] width 83 height 9
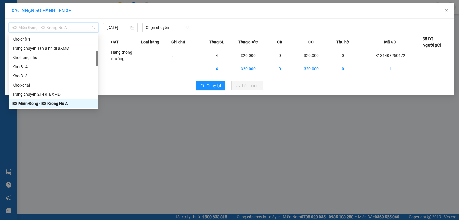
scroll to position [76, 0]
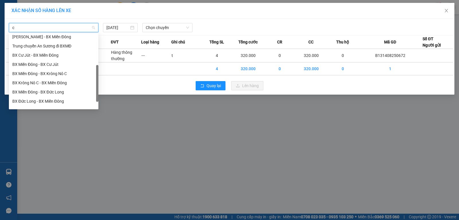
type input "cj"
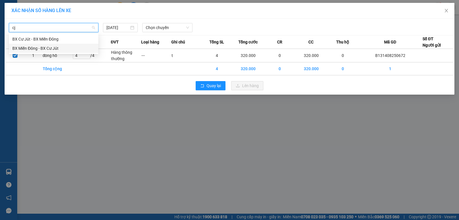
scroll to position [0, 0]
click at [60, 48] on div "BX Miền Đông - BX Cư Jút" at bounding box center [53, 48] width 83 height 6
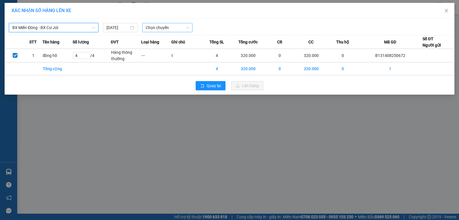
click at [152, 30] on span "Chọn chuyến" at bounding box center [167, 27] width 43 height 9
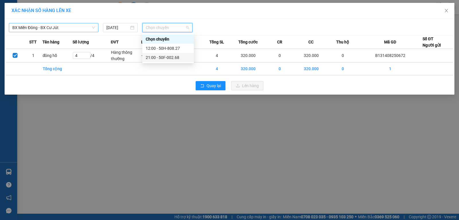
click at [240, 142] on div "XÁC NHẬN SỐ HÀNG LÊN XE BX Miền Đông - BX Cư Jút [DATE] Chọn chuyến STT Tên hàn…" at bounding box center [229, 110] width 459 height 220
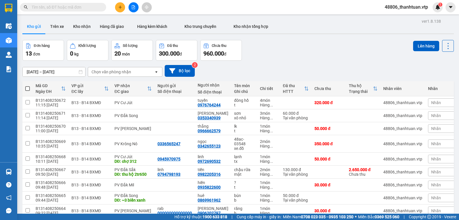
click at [125, 72] on div "Chọn văn phòng nhận" at bounding box center [112, 72] width 40 height 6
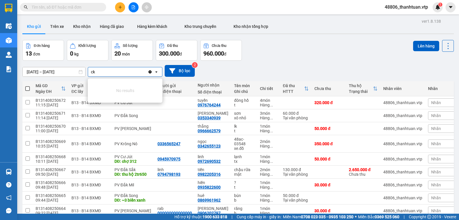
type input "c"
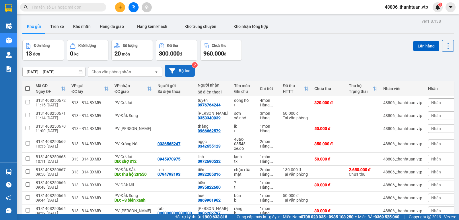
click at [186, 74] on button "Bộ lọc" at bounding box center [180, 71] width 30 height 12
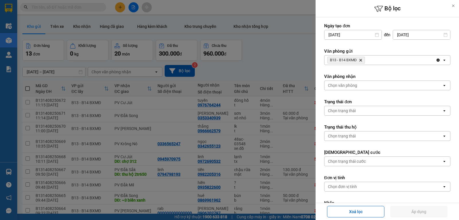
click at [374, 59] on div "B13 - B14 BXMĐ Delete" at bounding box center [380, 59] width 111 height 9
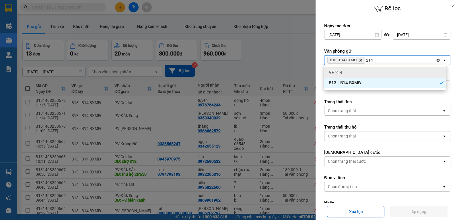
type input "214"
click at [341, 71] on span "VP 214" at bounding box center [335, 72] width 13 height 6
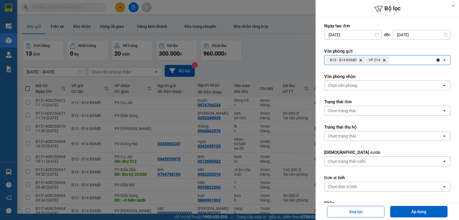
click at [287, 43] on div at bounding box center [229, 110] width 459 height 220
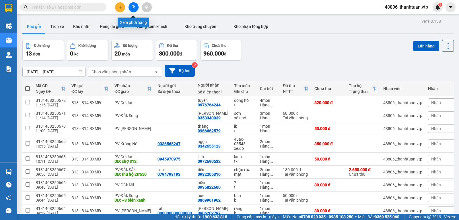
click at [133, 7] on icon "file-add" at bounding box center [133, 7] width 4 height 4
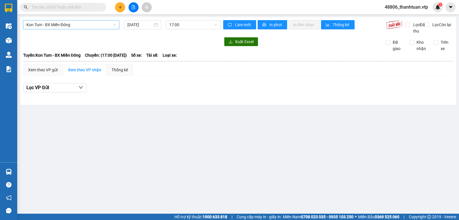
click at [102, 26] on span "Kon Tum - BX Miền Đông" at bounding box center [71, 24] width 90 height 9
click at [303, 88] on div "Lọc VP Gửi" at bounding box center [238, 89] width 430 height 18
click at [113, 27] on span "Kon Tum - BX Miền Đông" at bounding box center [71, 24] width 90 height 9
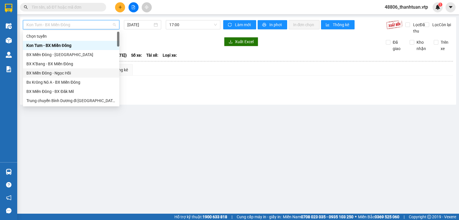
click at [97, 26] on span "Kon Tum - BX Miền Đông" at bounding box center [71, 24] width 90 height 9
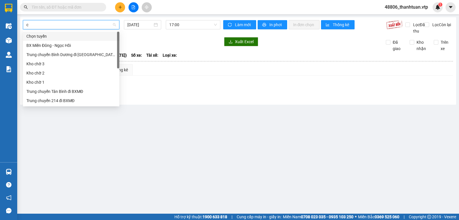
type input "cj"
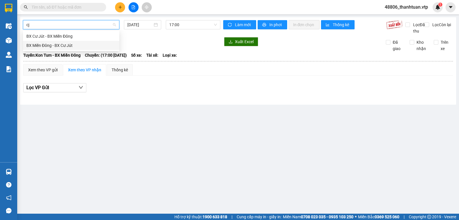
click at [68, 46] on div "BX Miền Đông - BX Cư Jút" at bounding box center [71, 45] width 90 height 6
type input "[DATE]"
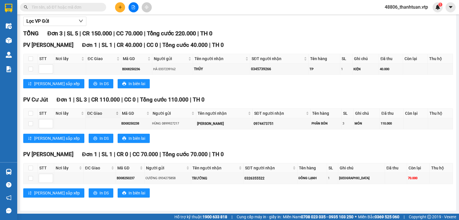
scroll to position [73, 0]
click at [30, 176] on input "checkbox" at bounding box center [30, 178] width 5 height 5
checkbox input "true"
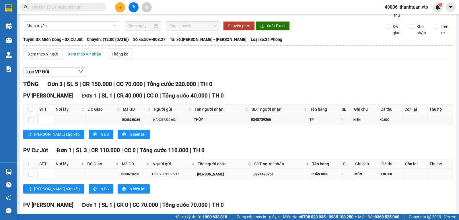
scroll to position [0, 0]
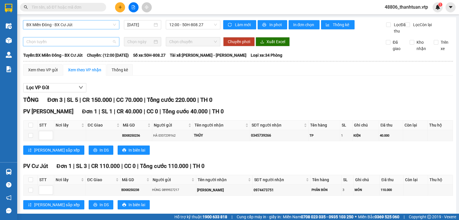
click at [71, 46] on span "Chọn tuyến" at bounding box center [71, 41] width 90 height 9
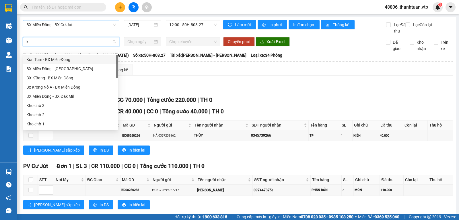
type input "kn"
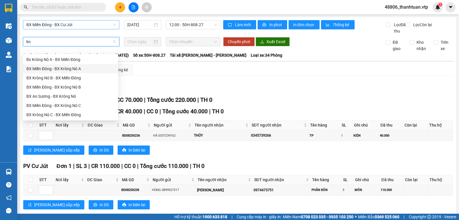
drag, startPoint x: 70, startPoint y: 69, endPoint x: 100, endPoint y: 67, distance: 30.8
click at [70, 69] on div "BX Miền Đông - BX Krông Nô A" at bounding box center [70, 68] width 88 height 6
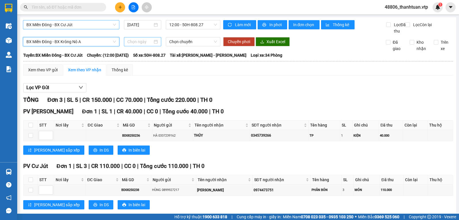
click at [153, 45] on div at bounding box center [142, 41] width 31 height 6
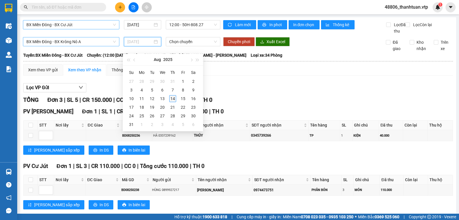
type input "[DATE]"
click at [173, 97] on div "14" at bounding box center [172, 98] width 7 height 7
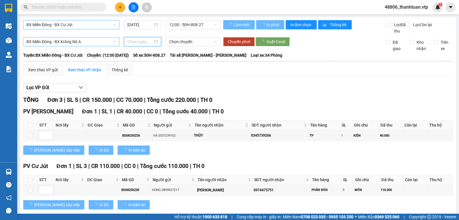
type input "[DATE]"
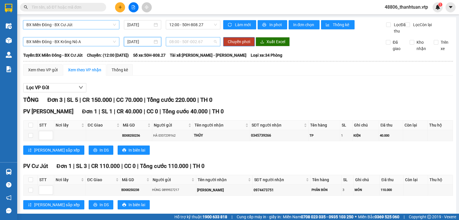
click at [178, 46] on span "08:00 - 50F-002.67" at bounding box center [192, 41] width 47 height 9
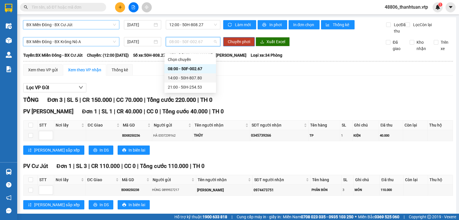
click at [177, 77] on div "14:00 - 50H-807.80" at bounding box center [190, 78] width 45 height 6
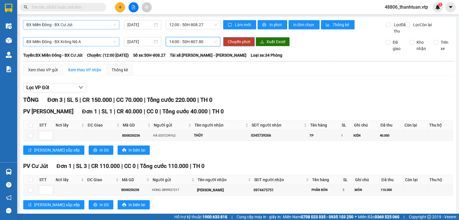
click at [242, 45] on span "Chuyển phơi" at bounding box center [239, 41] width 22 height 6
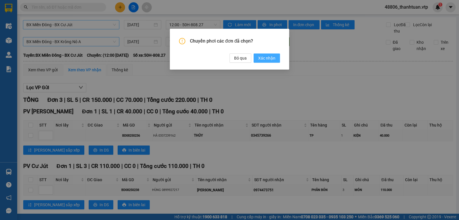
drag, startPoint x: 264, startPoint y: 56, endPoint x: 254, endPoint y: 60, distance: 11.2
click at [264, 57] on span "Xác nhận" at bounding box center [266, 58] width 17 height 6
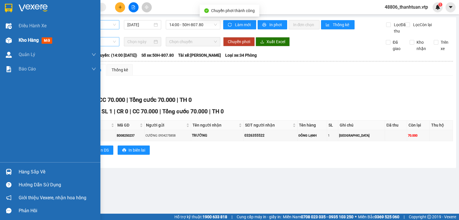
click at [23, 40] on span "Kho hàng" at bounding box center [29, 39] width 20 height 5
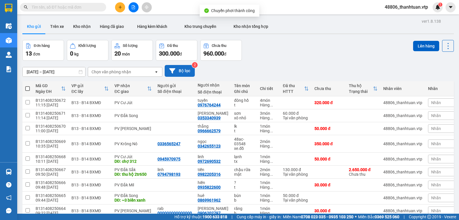
click at [175, 69] on button "Bộ lọc" at bounding box center [180, 71] width 30 height 12
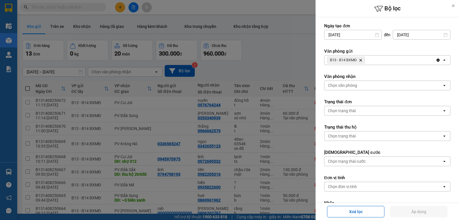
click at [387, 63] on div "B13 - B14 BXMĐ Delete" at bounding box center [380, 59] width 111 height 9
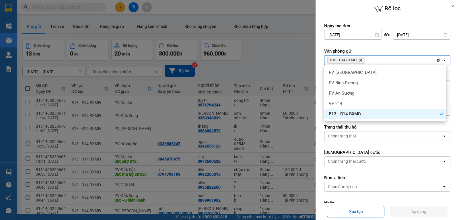
click at [288, 57] on div at bounding box center [229, 110] width 459 height 220
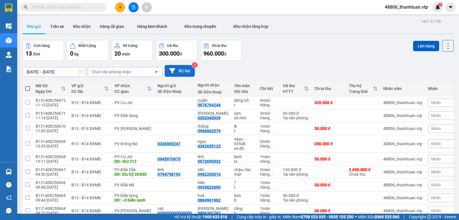
click at [186, 71] on button "Bộ lọc" at bounding box center [180, 71] width 30 height 12
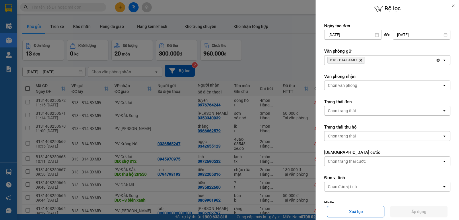
click at [383, 60] on div "B13 - B14 BXMĐ Delete" at bounding box center [380, 59] width 111 height 9
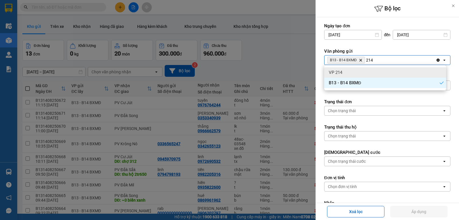
type input "214"
click at [356, 71] on div "VP 214" at bounding box center [385, 72] width 122 height 10
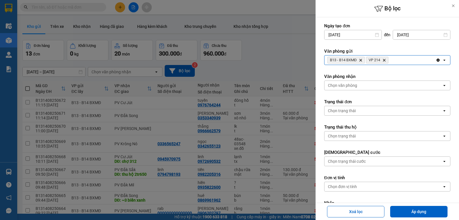
click at [417, 209] on button "Áp dụng" at bounding box center [418, 210] width 57 height 11
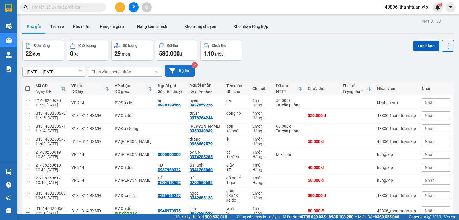
click at [192, 73] on button "Bộ lọc" at bounding box center [180, 71] width 30 height 12
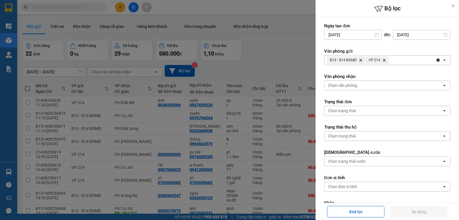
click at [371, 85] on div "Chọn văn phòng" at bounding box center [384, 85] width 118 height 9
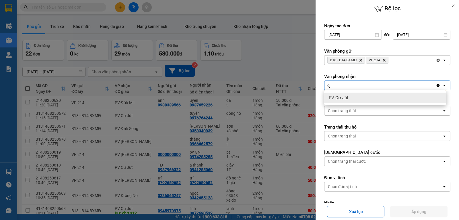
type input "cj"
click at [345, 97] on span "PV Cư Jút" at bounding box center [339, 98] width 20 height 6
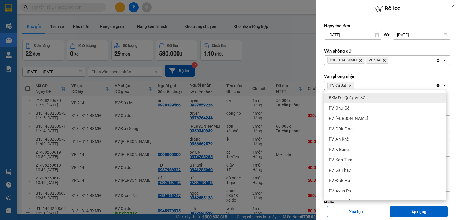
click at [362, 83] on div "PV Cư Jút Delete" at bounding box center [380, 85] width 111 height 9
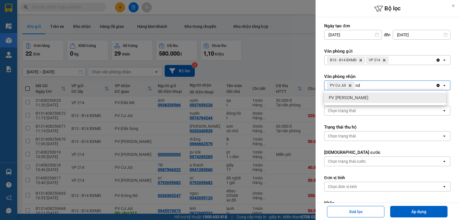
type input "nd"
click at [365, 96] on div "PV [PERSON_NAME]" at bounding box center [385, 97] width 122 height 10
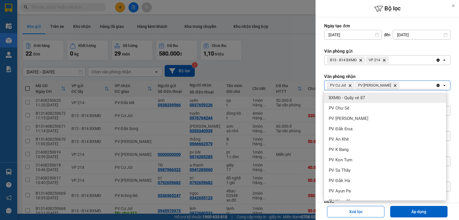
click at [397, 88] on div "PV Cư Jút Delete PV Nam Đong Delete" at bounding box center [380, 85] width 111 height 9
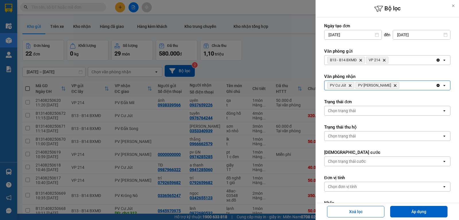
type input "g"
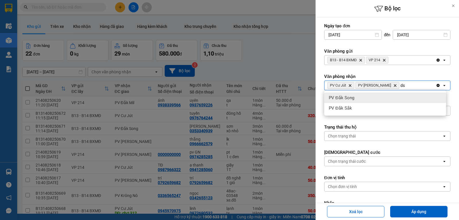
type input "ds"
click at [378, 98] on div "PV Đắk Song" at bounding box center [385, 97] width 122 height 10
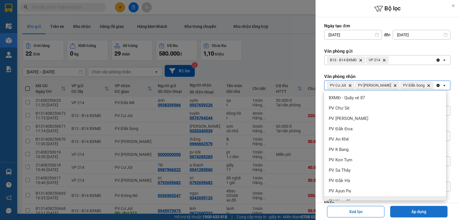
click at [413, 211] on button "Áp dụng" at bounding box center [418, 210] width 57 height 11
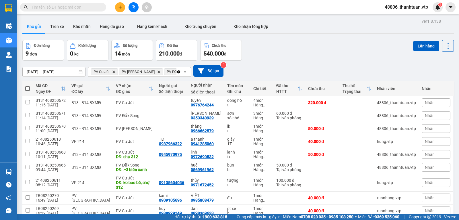
click at [27, 90] on span at bounding box center [27, 88] width 5 height 5
click at [28, 86] on input "checkbox" at bounding box center [28, 86] width 0 height 0
checkbox input "true"
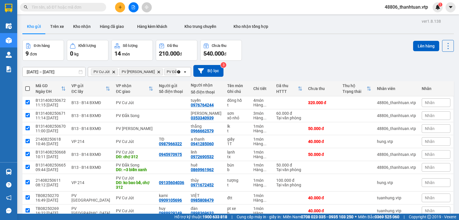
checkbox input "true"
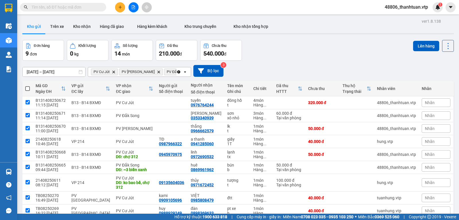
checkbox input "true"
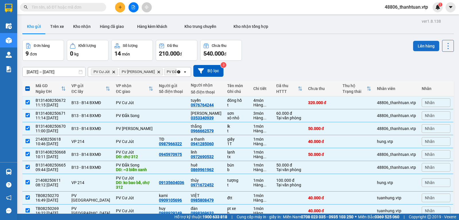
click at [427, 45] on button "Lên hàng" at bounding box center [426, 46] width 26 height 10
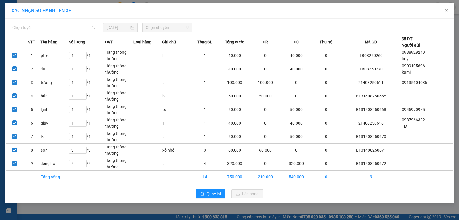
click at [80, 28] on span "Chọn tuyến" at bounding box center [53, 27] width 83 height 9
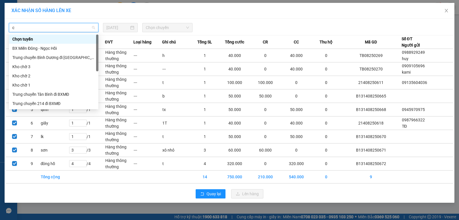
type input "cj"
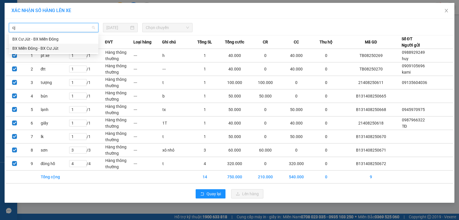
click at [43, 48] on div "BX Miền Đông - BX Cư Jút" at bounding box center [53, 48] width 83 height 6
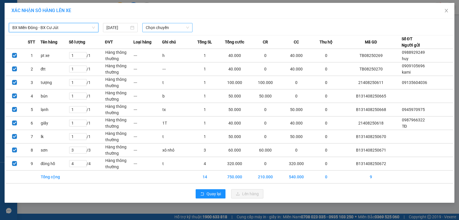
click at [156, 25] on span "Chọn chuyến" at bounding box center [167, 27] width 43 height 9
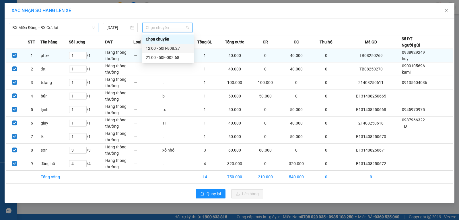
drag, startPoint x: 156, startPoint y: 49, endPoint x: 171, endPoint y: 57, distance: 16.4
click at [156, 48] on div "12:00 - 50H-808.27" at bounding box center [168, 48] width 45 height 6
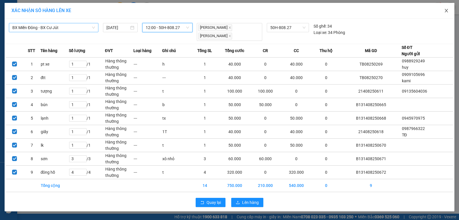
click at [445, 11] on icon "close" at bounding box center [446, 10] width 5 height 5
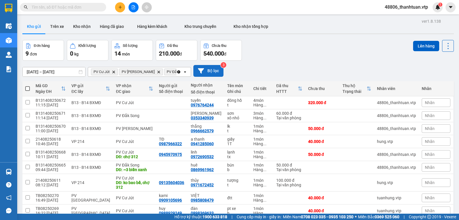
click at [215, 75] on button "Bộ lọc" at bounding box center [208, 71] width 30 height 12
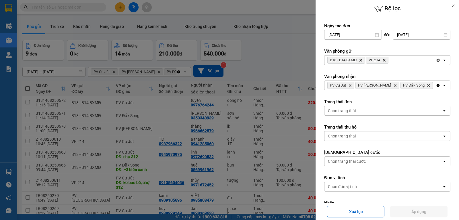
click at [386, 59] on icon "Delete" at bounding box center [383, 59] width 3 height 3
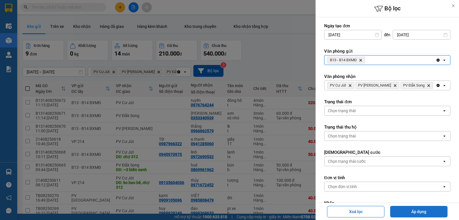
click at [406, 210] on button "Áp dụng" at bounding box center [418, 210] width 57 height 11
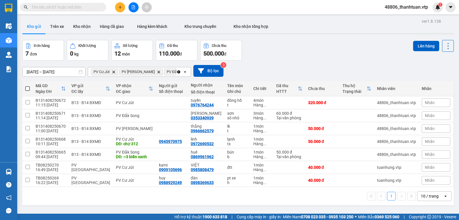
drag, startPoint x: 29, startPoint y: 91, endPoint x: 37, endPoint y: 96, distance: 9.2
click at [29, 91] on span at bounding box center [27, 88] width 5 height 5
click at [28, 86] on input "checkbox" at bounding box center [28, 86] width 0 height 0
checkbox input "true"
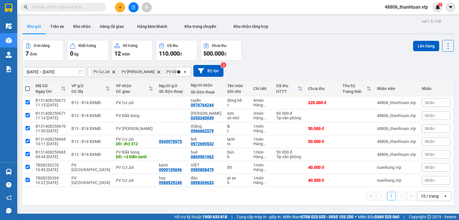
checkbox input "true"
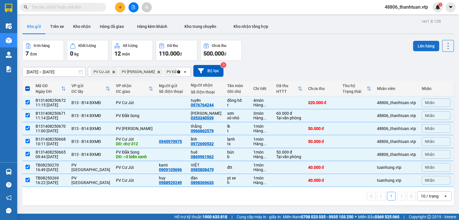
click at [413, 45] on button "Lên hàng" at bounding box center [426, 46] width 26 height 10
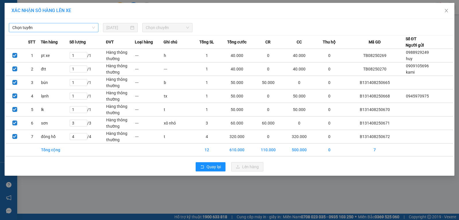
click at [81, 28] on span "Chọn tuyến" at bounding box center [53, 27] width 83 height 9
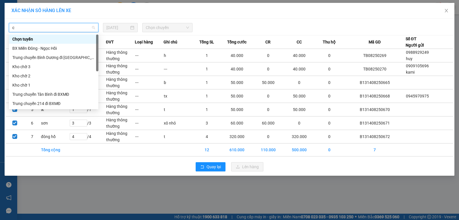
type input "cj"
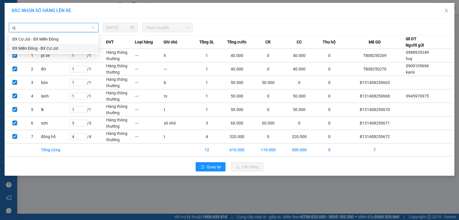
click at [52, 48] on div "BX Miền Đông - BX Cư Jút" at bounding box center [53, 48] width 83 height 6
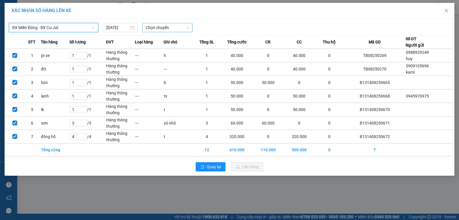
click at [179, 30] on span "Chọn chuyến" at bounding box center [167, 27] width 43 height 9
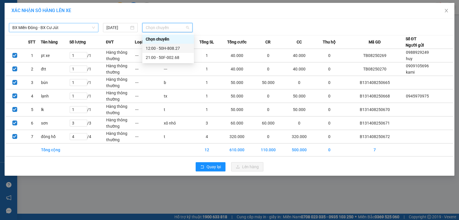
click at [158, 47] on div "12:00 - 50H-808.27" at bounding box center [168, 48] width 45 height 6
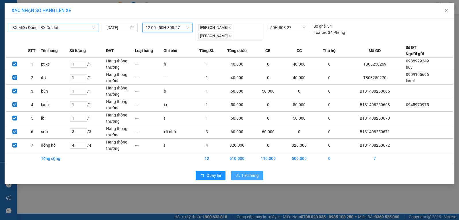
click at [257, 172] on span "Lên hàng" at bounding box center [250, 175] width 17 height 6
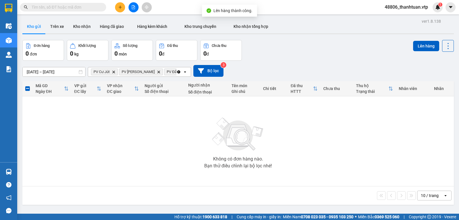
click at [178, 73] on icon "Clear all" at bounding box center [178, 71] width 3 height 3
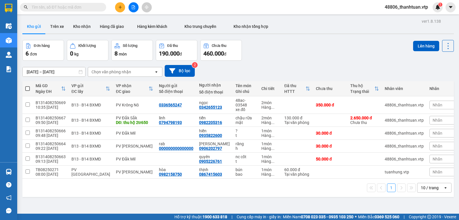
drag, startPoint x: 28, startPoint y: 92, endPoint x: 43, endPoint y: 95, distance: 15.3
click at [28, 91] on span at bounding box center [27, 88] width 5 height 5
click at [28, 86] on input "checkbox" at bounding box center [28, 86] width 0 height 0
checkbox input "true"
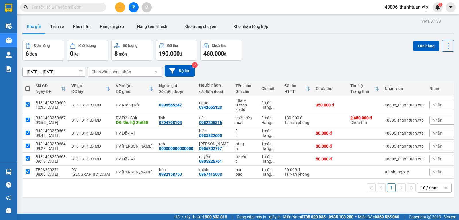
checkbox input "true"
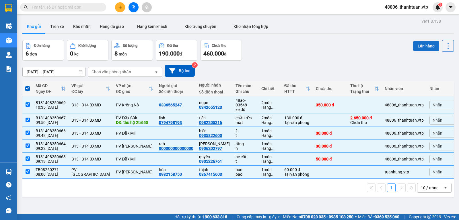
click at [424, 42] on button "Lên hàng" at bounding box center [426, 46] width 26 height 10
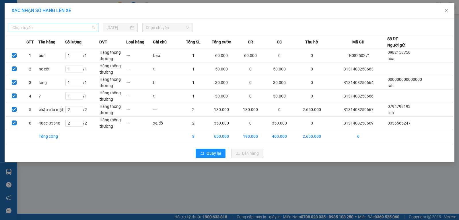
click at [66, 30] on span "Chọn tuyến" at bounding box center [53, 27] width 83 height 9
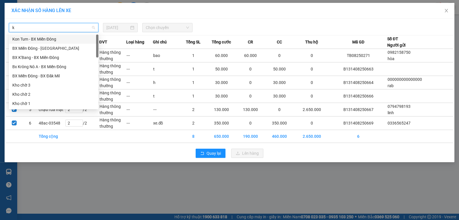
type input "kn"
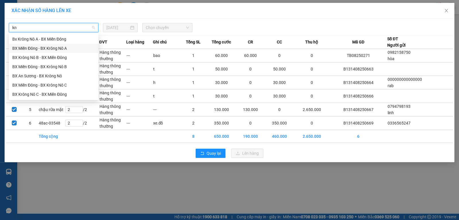
click at [68, 50] on div "BX Miền Đông - BX Krông Nô A" at bounding box center [53, 48] width 83 height 6
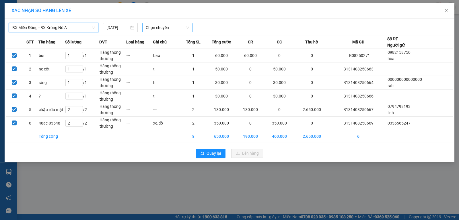
click at [158, 27] on span "Chọn chuyến" at bounding box center [167, 27] width 43 height 9
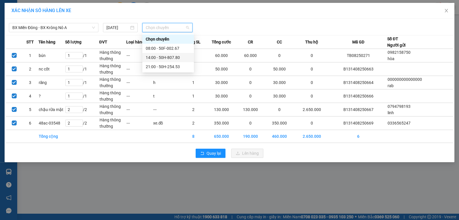
click at [156, 57] on div "14:00 - 50H-807.80" at bounding box center [168, 57] width 45 height 6
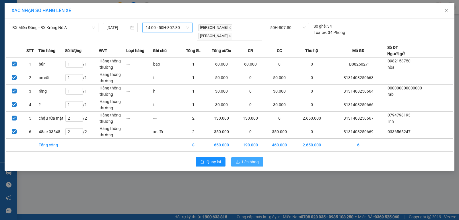
click at [238, 157] on button "Lên hàng" at bounding box center [247, 161] width 32 height 9
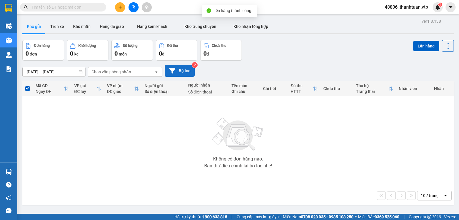
click at [187, 73] on button "Bộ lọc" at bounding box center [180, 71] width 30 height 12
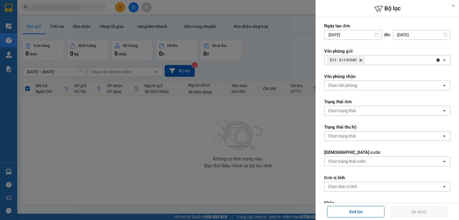
click at [361, 60] on icon "B13 - B14 BXMĐ, close by backspace" at bounding box center [361, 60] width 3 height 3
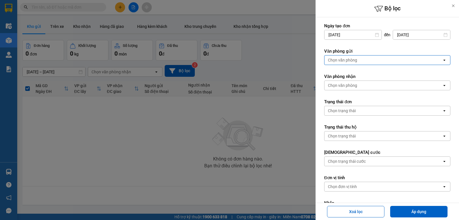
click at [366, 59] on div "Chọn văn phòng" at bounding box center [384, 59] width 118 height 9
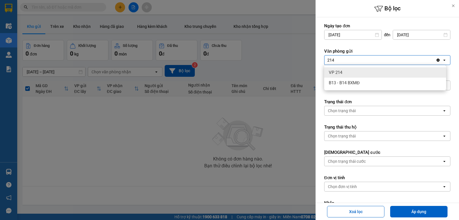
type input "214"
click at [359, 71] on div "VP 214" at bounding box center [385, 72] width 122 height 10
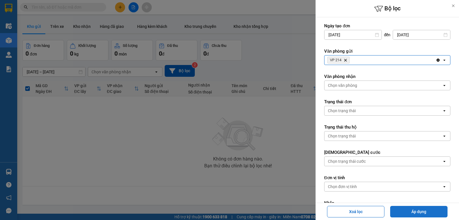
drag, startPoint x: 407, startPoint y: 211, endPoint x: 374, endPoint y: 196, distance: 36.4
click at [407, 211] on button "Áp dụng" at bounding box center [418, 210] width 57 height 11
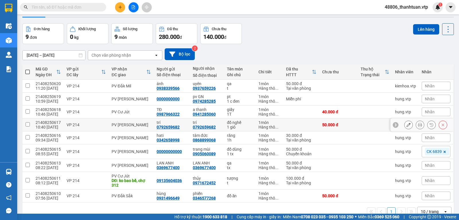
scroll to position [29, 0]
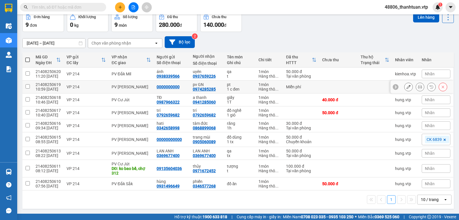
click at [28, 88] on input "checkbox" at bounding box center [28, 86] width 4 height 4
checkbox input "true"
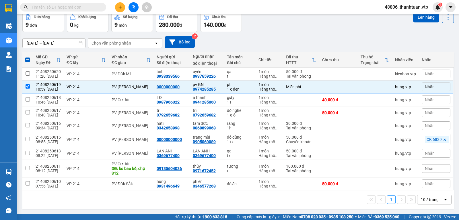
scroll to position [0, 0]
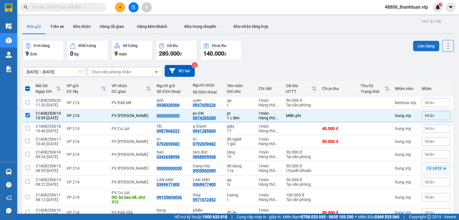
click at [428, 44] on button "Lên hàng" at bounding box center [426, 46] width 26 height 10
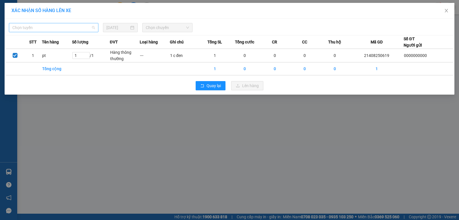
click at [82, 28] on span "Chọn tuyến" at bounding box center [53, 27] width 83 height 9
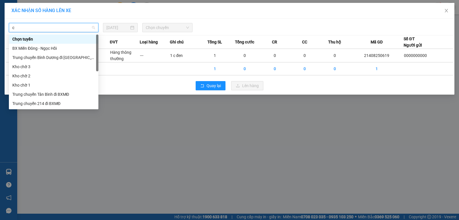
type input "cj"
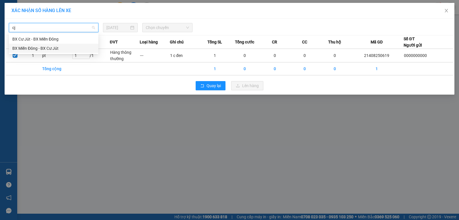
click at [53, 48] on div "BX Miền Đông - BX Cư Jút" at bounding box center [53, 48] width 83 height 6
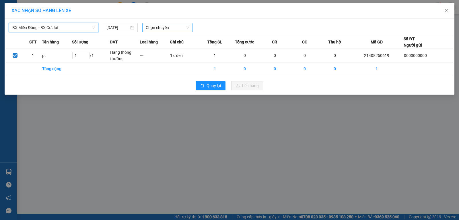
click at [158, 30] on span "Chọn chuyến" at bounding box center [167, 27] width 43 height 9
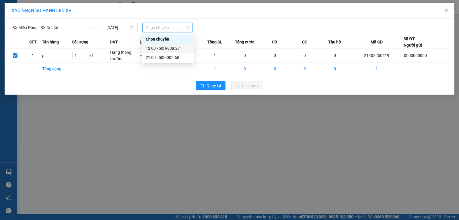
click at [155, 48] on div "12:00 - 50H-808.27" at bounding box center [168, 48] width 45 height 6
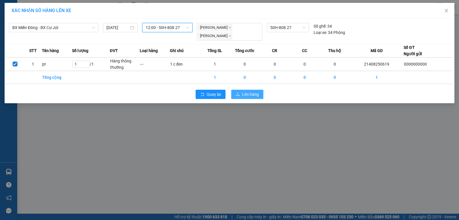
click at [248, 94] on span "Lên hàng" at bounding box center [250, 94] width 17 height 6
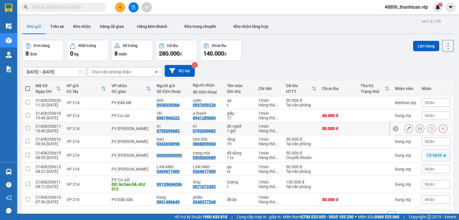
click at [27, 129] on input "checkbox" at bounding box center [28, 128] width 4 height 4
checkbox input "true"
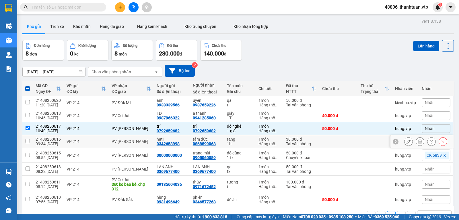
click at [27, 141] on input "checkbox" at bounding box center [28, 141] width 4 height 4
checkbox input "true"
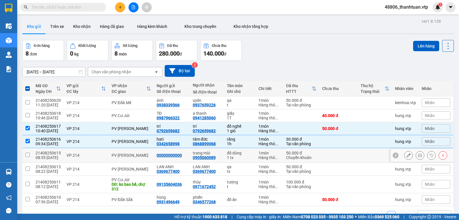
click at [29, 156] on input "checkbox" at bounding box center [28, 154] width 4 height 4
checkbox input "true"
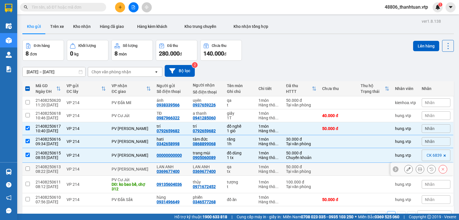
click at [30, 172] on td at bounding box center [27, 168] width 10 height 13
checkbox input "true"
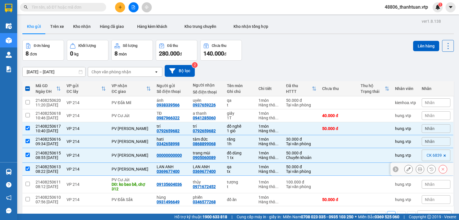
scroll to position [26, 0]
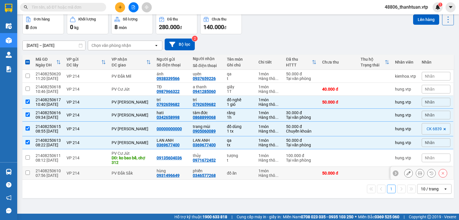
click at [26, 174] on input "checkbox" at bounding box center [28, 172] width 4 height 4
checkbox input "true"
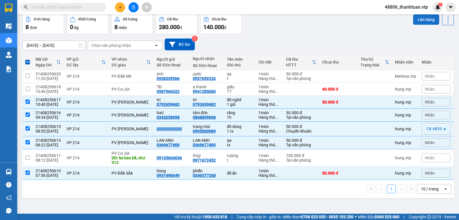
click at [425, 20] on button "Lên hàng" at bounding box center [426, 19] width 26 height 10
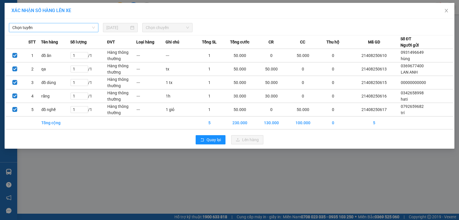
click at [59, 30] on span "Chọn tuyến" at bounding box center [53, 27] width 83 height 9
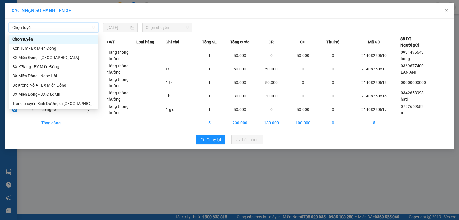
click at [138, 166] on div "XÁC NHẬN SỐ HÀNG LÊN XE Chọn tuyến Chọn tuyến 14/08/2025 Chọn chuyến STT Tên hà…" at bounding box center [229, 110] width 459 height 220
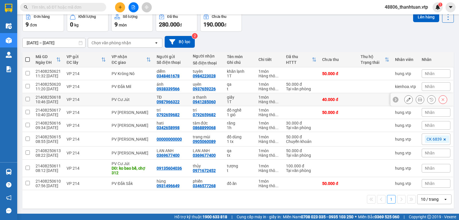
scroll to position [32, 0]
click at [27, 100] on input "checkbox" at bounding box center [28, 99] width 4 height 4
checkbox input "true"
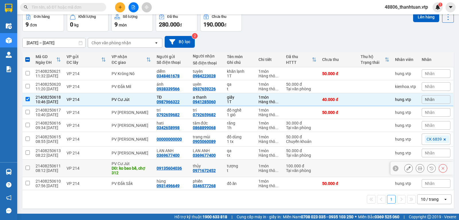
click at [28, 168] on input "checkbox" at bounding box center [28, 167] width 4 height 4
checkbox input "true"
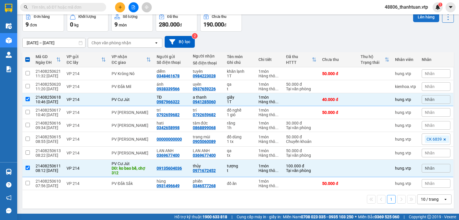
click at [419, 18] on button "Lên hàng" at bounding box center [426, 17] width 26 height 10
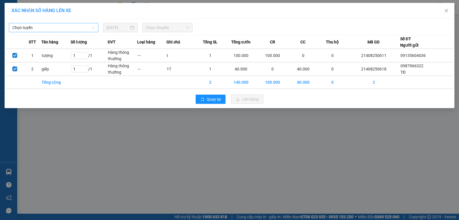
click at [86, 27] on span "Chọn tuyến" at bounding box center [53, 27] width 83 height 9
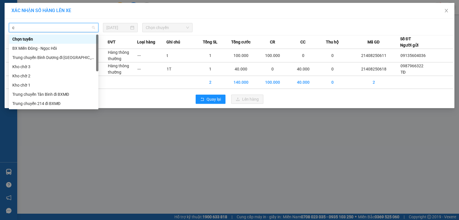
type input "cj"
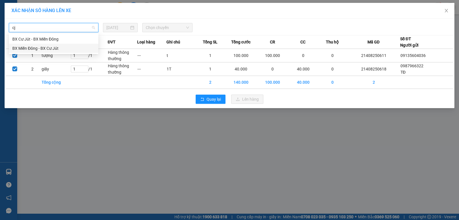
click at [51, 47] on div "BX Miền Đông - BX Cư Jút" at bounding box center [53, 48] width 83 height 6
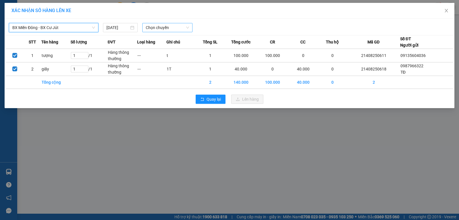
drag, startPoint x: 155, startPoint y: 28, endPoint x: 154, endPoint y: 32, distance: 3.8
click at [155, 29] on span "Chọn chuyến" at bounding box center [167, 27] width 43 height 9
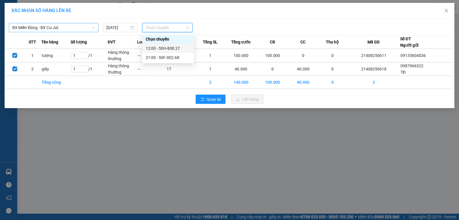
click at [155, 48] on div "12:00 - 50H-808.27" at bounding box center [168, 48] width 45 height 6
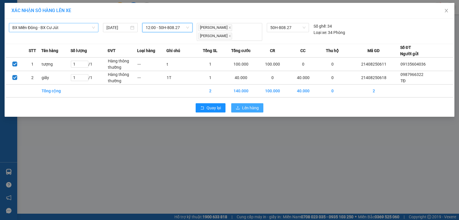
drag, startPoint x: 251, startPoint y: 105, endPoint x: 245, endPoint y: 106, distance: 5.5
click at [249, 106] on span "Lên hàng" at bounding box center [250, 107] width 17 height 6
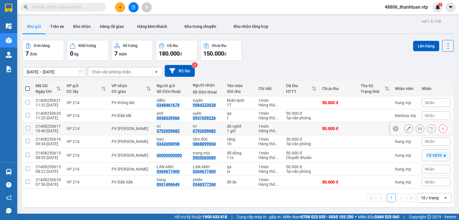
click at [26, 130] on input "checkbox" at bounding box center [28, 128] width 4 height 4
checkbox input "true"
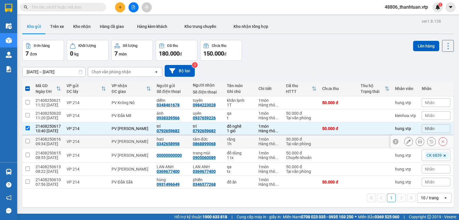
click at [28, 142] on input "checkbox" at bounding box center [28, 141] width 4 height 4
checkbox input "true"
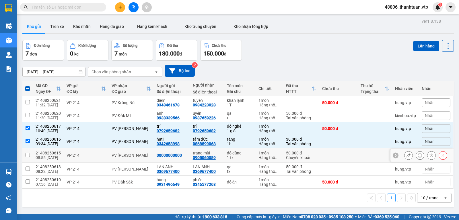
click at [28, 157] on input "checkbox" at bounding box center [28, 154] width 4 height 4
checkbox input "true"
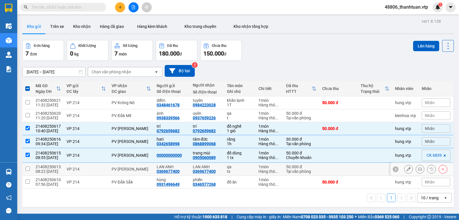
click at [27, 170] on input "checkbox" at bounding box center [28, 168] width 4 height 4
checkbox input "true"
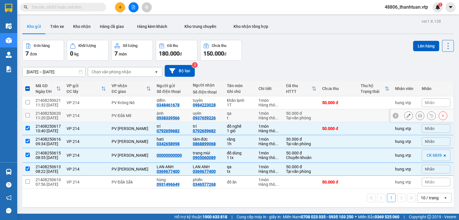
click at [28, 117] on input "checkbox" at bounding box center [28, 115] width 4 height 4
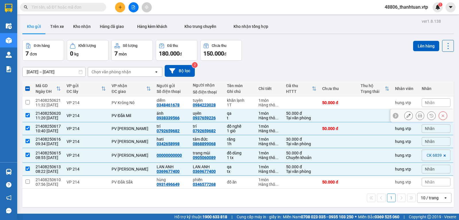
click at [28, 117] on input "checkbox" at bounding box center [28, 115] width 4 height 4
checkbox input "false"
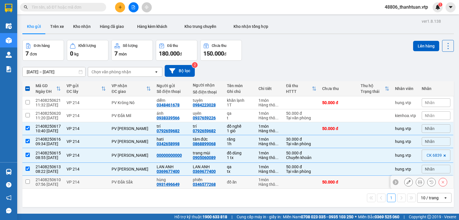
click at [28, 183] on input "checkbox" at bounding box center [28, 181] width 4 height 4
checkbox input "true"
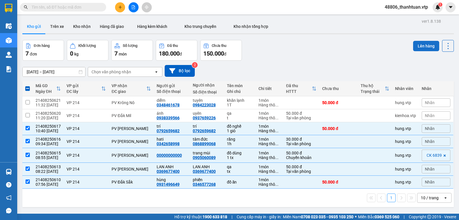
click at [417, 46] on button "Lên hàng" at bounding box center [426, 46] width 26 height 10
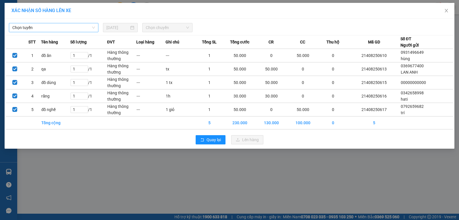
click at [60, 30] on span "Chọn tuyến" at bounding box center [53, 27] width 83 height 9
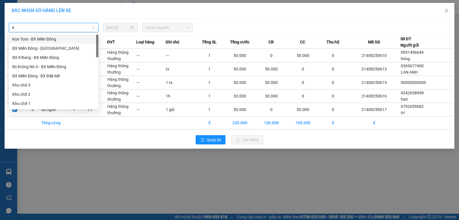
type input "kn"
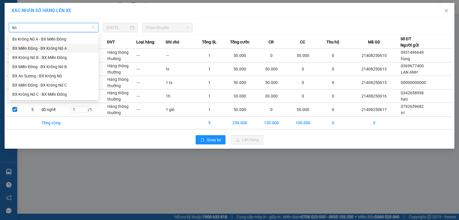
click at [63, 49] on div "BX Miền Đông - BX Krông Nô A" at bounding box center [53, 48] width 83 height 6
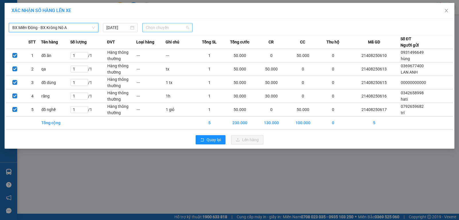
click at [154, 28] on span "Chọn chuyến" at bounding box center [167, 27] width 43 height 9
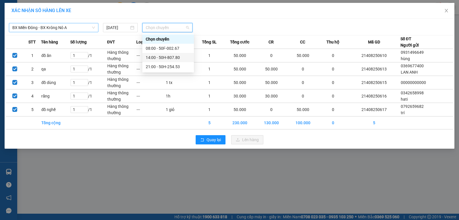
click at [156, 57] on div "14:00 - 50H-807.80" at bounding box center [168, 57] width 45 height 6
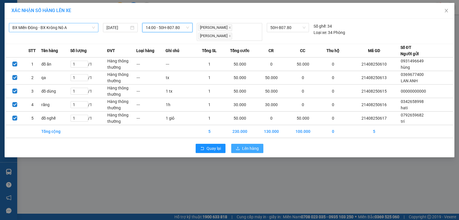
click at [241, 143] on button "Lên hàng" at bounding box center [247, 147] width 32 height 9
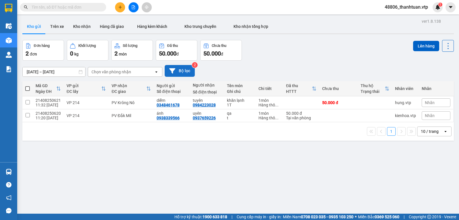
click at [187, 71] on button "Bộ lọc" at bounding box center [180, 71] width 30 height 12
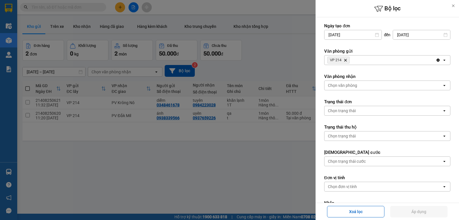
click at [346, 59] on icon "Delete" at bounding box center [345, 59] width 3 height 3
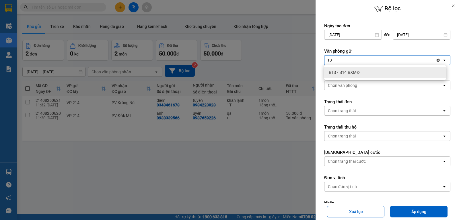
type input "13"
click at [344, 70] on span "B13 - B14 BXMĐ" at bounding box center [344, 72] width 31 height 6
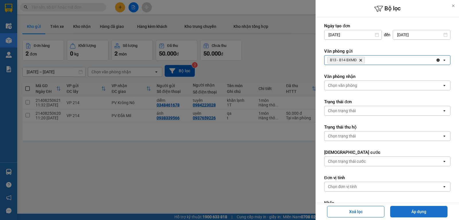
click at [422, 212] on button "Áp dụng" at bounding box center [418, 210] width 57 height 11
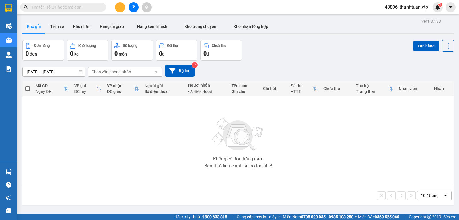
click at [61, 8] on input "text" at bounding box center [66, 7] width 68 height 6
click at [73, 9] on input "text" at bounding box center [66, 7] width 68 height 6
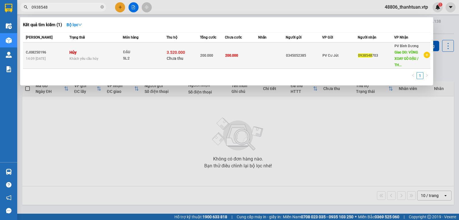
type input "0938548"
click at [255, 57] on td "200.000" at bounding box center [241, 55] width 33 height 26
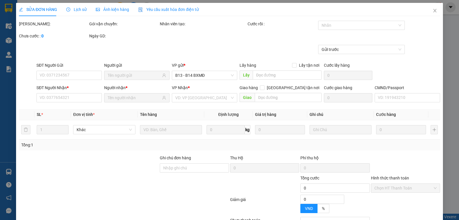
type input "0345052385"
type input "0938548703"
type input "VÒNG XOAY GÒ ĐẬU / THU HỘ 3TR520K"
type input "THU HỘ 3TR520K"
type input "3.520.000"
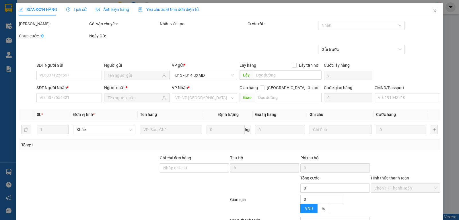
type input "40.000"
type input "160.000"
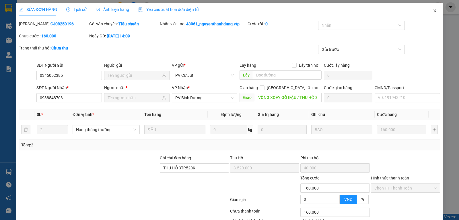
click at [433, 10] on icon "close" at bounding box center [435, 10] width 5 height 5
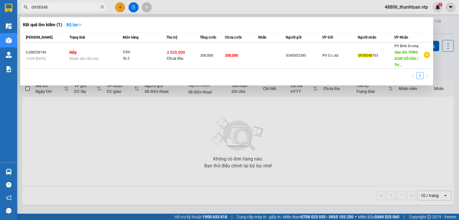
click at [59, 6] on input "0938548" at bounding box center [66, 7] width 68 height 6
click at [146, 183] on div at bounding box center [229, 110] width 459 height 220
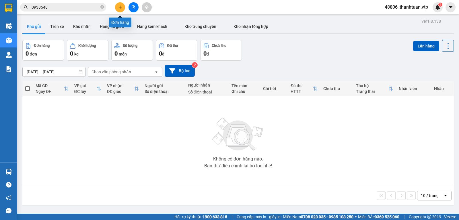
click at [120, 9] on icon "plus" at bounding box center [120, 7] width 4 height 4
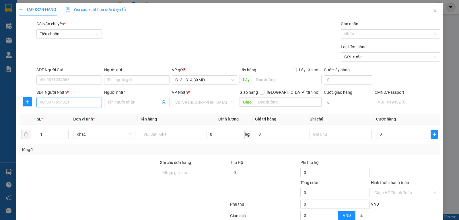
click at [75, 99] on input "SĐT Người Nhận *" at bounding box center [68, 102] width 65 height 9
type input "0325535666"
click at [77, 112] on div "0325535666 - thoảng" at bounding box center [69, 114] width 58 height 6
type input "thoảng"
type input "0325535666"
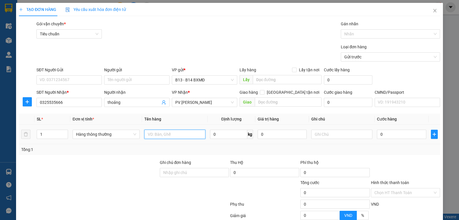
click at [176, 136] on input "text" at bounding box center [174, 133] width 61 height 9
type input "thuốc"
click at [320, 135] on input "text" at bounding box center [341, 133] width 61 height 9
type input "t"
type input "5"
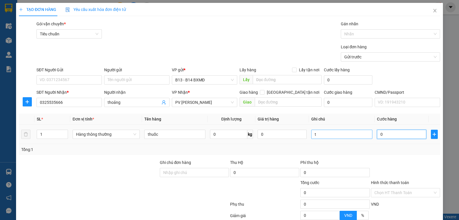
type input "5"
type input "50"
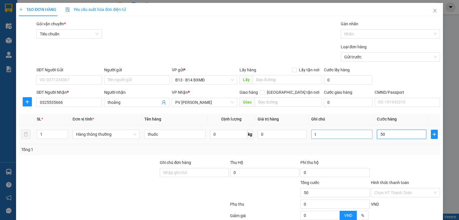
type input "500"
type input "5.000"
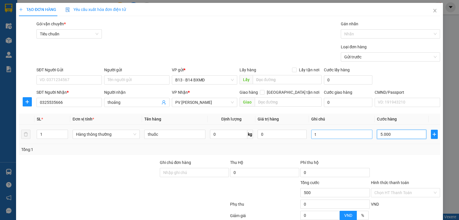
type input "5.000"
type input "50.000"
type input "500.000"
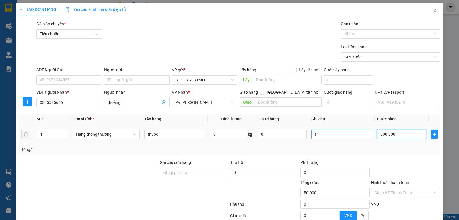
type input "500.000"
type input "50.000"
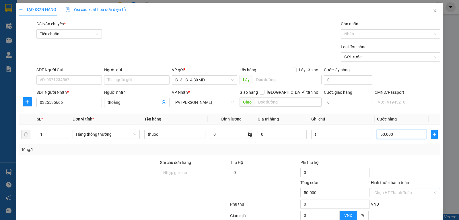
type input "50.000"
click at [400, 191] on input "Hình thức thanh toán" at bounding box center [403, 192] width 58 height 9
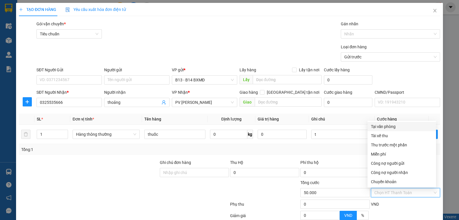
click at [387, 127] on div "Tại văn phòng" at bounding box center [402, 126] width 62 height 6
type input "0"
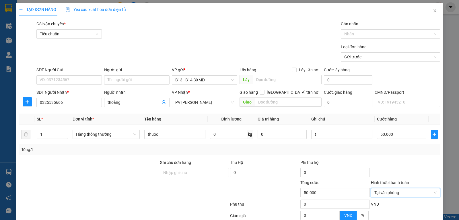
scroll to position [58, 0]
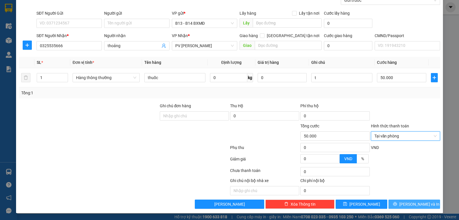
click at [410, 205] on span "[PERSON_NAME] và In" at bounding box center [419, 204] width 40 height 6
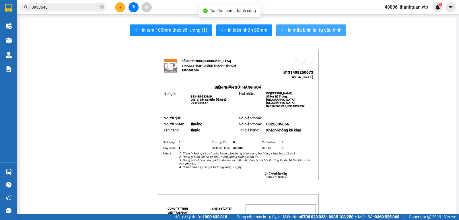
click at [320, 30] on span "In mẫu biên lai tự cấu hình" at bounding box center [315, 29] width 54 height 7
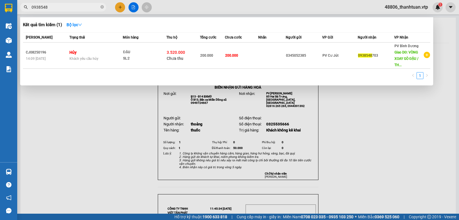
click at [57, 10] on input "0938548" at bounding box center [66, 7] width 68 height 6
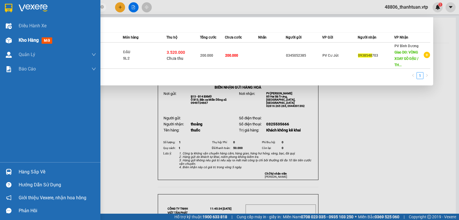
click at [27, 40] on span "Kho hàng" at bounding box center [29, 39] width 20 height 5
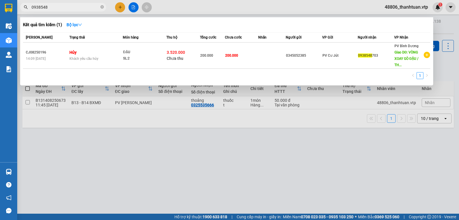
click at [182, 173] on div at bounding box center [229, 110] width 459 height 220
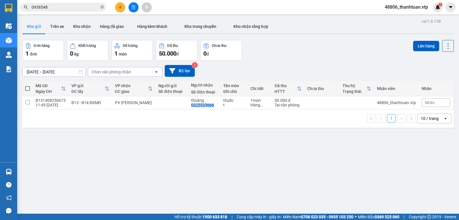
click at [133, 5] on button at bounding box center [134, 7] width 10 height 10
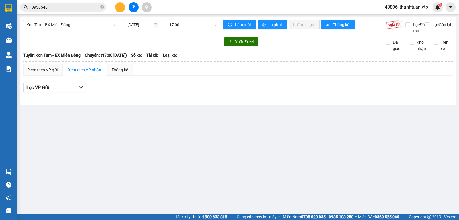
click at [91, 26] on span "Kon Tum - BX Miền Đông" at bounding box center [71, 24] width 90 height 9
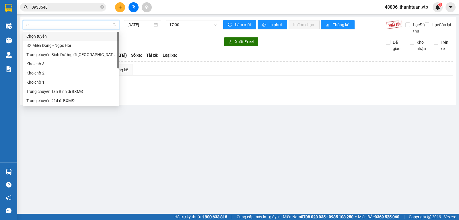
type input "cj"
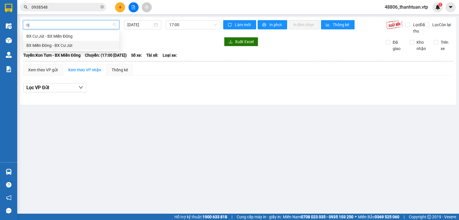
click at [73, 45] on div "BX Miền Đông - BX Cư Jút" at bounding box center [71, 45] width 90 height 6
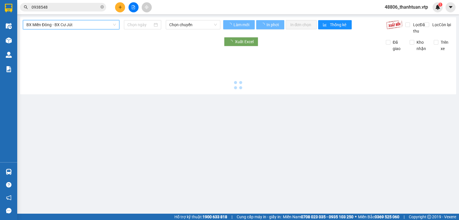
type input "[DATE]"
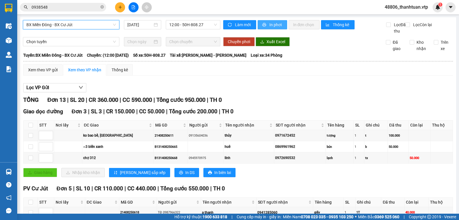
click at [273, 26] on span "In phơi" at bounding box center [275, 25] width 13 height 6
click at [272, 24] on span "In phơi" at bounding box center [275, 25] width 13 height 6
click at [271, 26] on span "In phơi" at bounding box center [275, 25] width 13 height 6
click at [121, 6] on button at bounding box center [120, 7] width 10 height 10
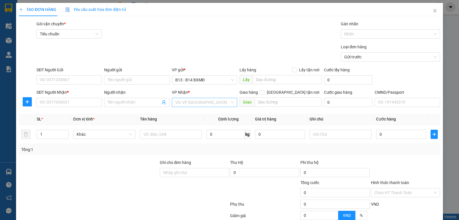
click at [179, 102] on input "search" at bounding box center [202, 102] width 55 height 9
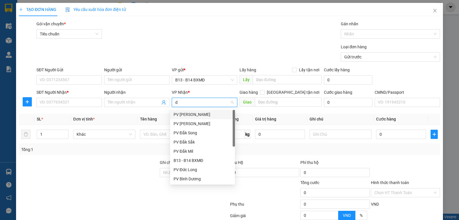
type input "dm"
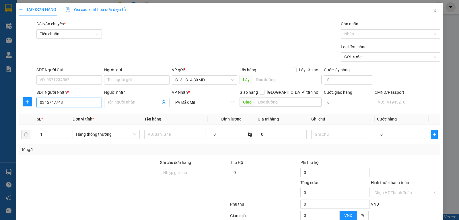
type input "0345747748"
type input "an"
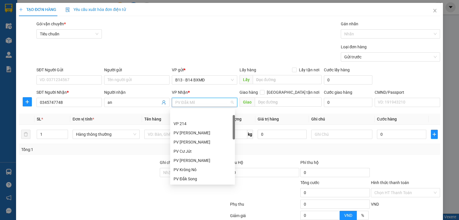
scroll to position [18, 0]
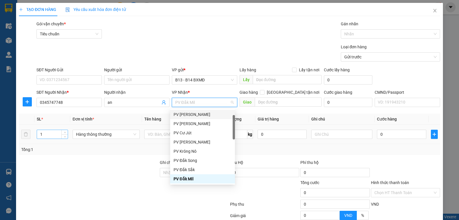
click at [55, 135] on input "1" at bounding box center [52, 134] width 31 height 9
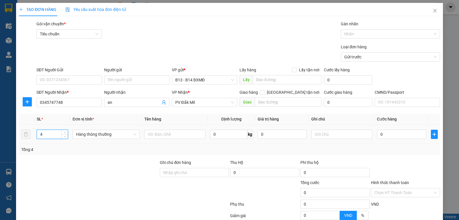
type input "4"
type input "pk cửa"
type input "k"
type input "2"
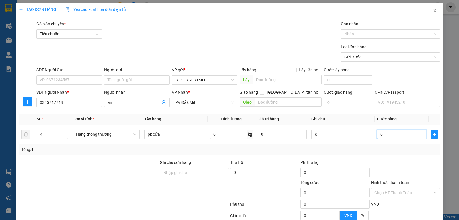
type input "2"
type input "20"
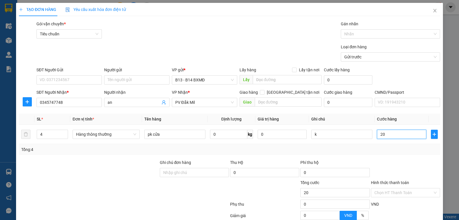
type input "200"
type input "2.000"
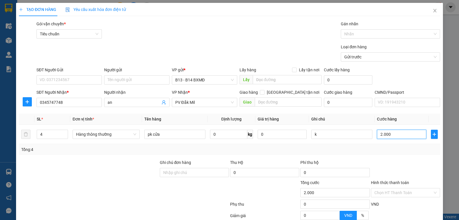
type input "2.000"
type input "20.000"
type input "200.000"
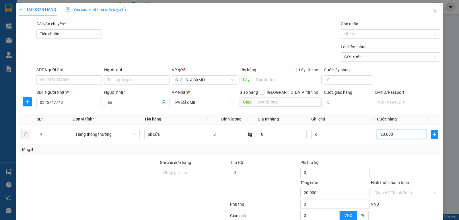
type input "200.000"
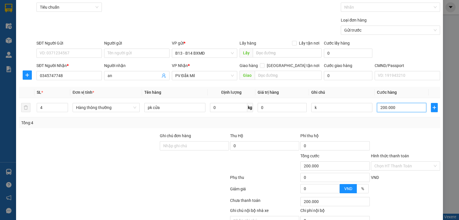
scroll to position [58, 0]
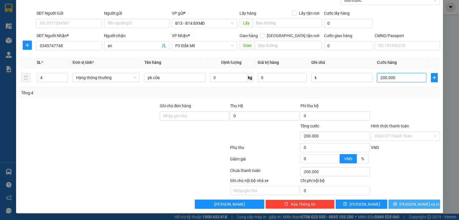
type input "200.000"
click at [418, 204] on span "[PERSON_NAME] và In" at bounding box center [419, 204] width 40 height 6
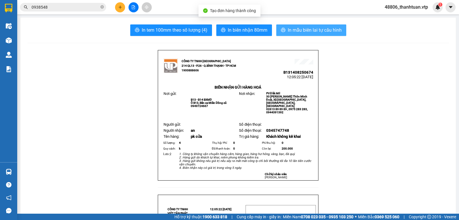
click at [312, 31] on span "In mẫu biên lai tự cấu hình" at bounding box center [315, 29] width 54 height 7
click at [300, 31] on span "In mẫu biên lai tự cấu hình" at bounding box center [315, 29] width 54 height 7
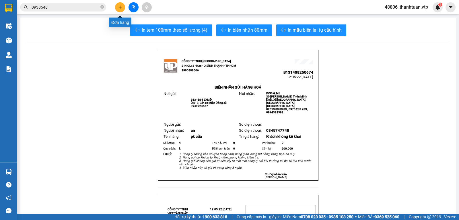
click at [121, 9] on icon "plus" at bounding box center [120, 7] width 4 height 4
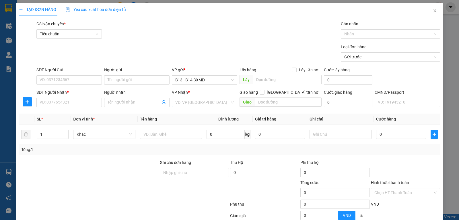
click at [184, 102] on input "search" at bounding box center [202, 102] width 55 height 9
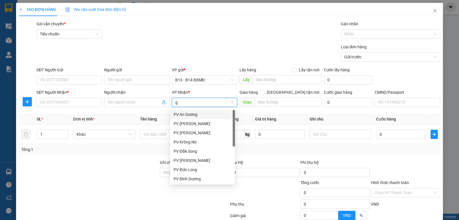
type input "gn"
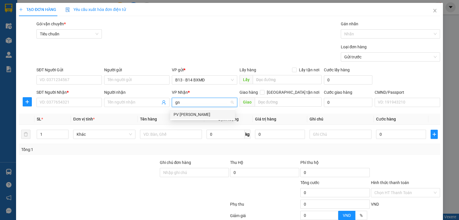
click at [183, 114] on div "PV [PERSON_NAME]" at bounding box center [203, 114] width 58 height 6
click at [136, 105] on input "Người nhận" at bounding box center [134, 102] width 53 height 6
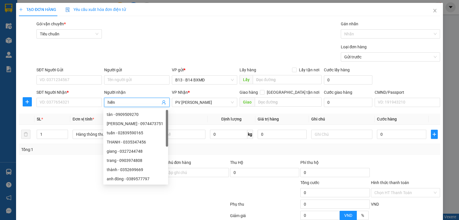
type input "hiển"
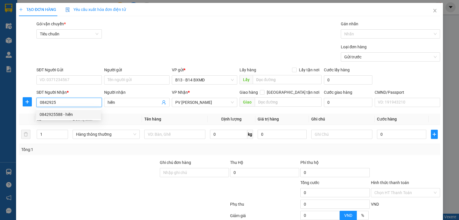
click at [62, 114] on div "0842925588 - hiền" at bounding box center [69, 114] width 58 height 6
type input "0842925588"
type input "hiền"
type input "0842925588"
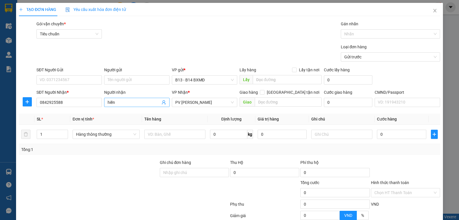
click at [119, 102] on input "hiền" at bounding box center [134, 102] width 53 height 6
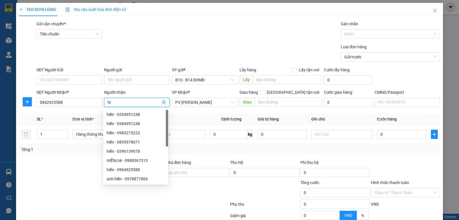
type input "h"
type input "hiển"
drag, startPoint x: 60, startPoint y: 134, endPoint x: 0, endPoint y: 139, distance: 60.1
click at [0, 139] on div "TẠO ĐƠN HÀNG Yêu cầu xuất hóa đơn điện tử Transit Pickup Surcharge Ids Transit …" at bounding box center [229, 110] width 459 height 220
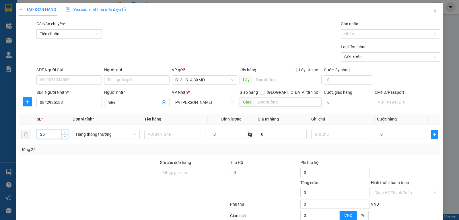
type input "2"
type input "5"
click at [185, 136] on input "text" at bounding box center [174, 133] width 61 height 9
type input "d"
type input "đèn.ống"
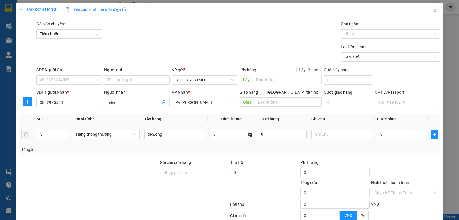
click at [359, 140] on div at bounding box center [341, 133] width 61 height 11
click at [359, 138] on input "text" at bounding box center [341, 133] width 61 height 9
type input "món"
click at [169, 136] on input "đèn.ống" at bounding box center [174, 133] width 61 height 9
type input "đèn.ống hư ko thg"
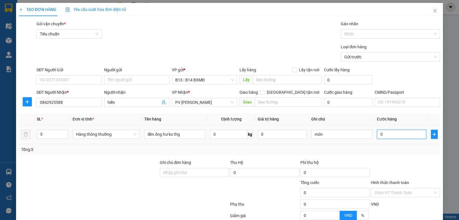
click at [385, 137] on input "0" at bounding box center [401, 133] width 49 height 9
type input "2"
type input "25"
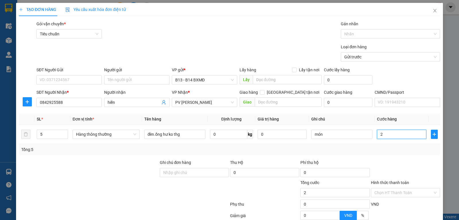
type input "25"
type input "250"
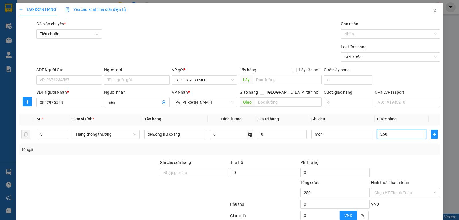
type input "2.500"
type input "25.000"
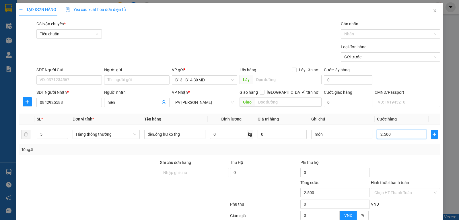
type input "25.000"
type input "250.000"
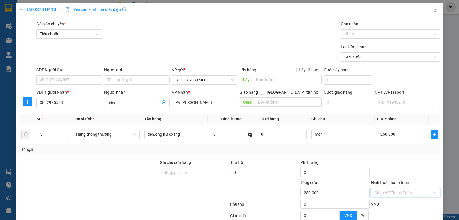
click at [380, 188] on input "Hình thức thanh toán" at bounding box center [403, 192] width 58 height 9
click at [378, 201] on div "Tại văn phòng" at bounding box center [402, 204] width 62 height 6
type input "0"
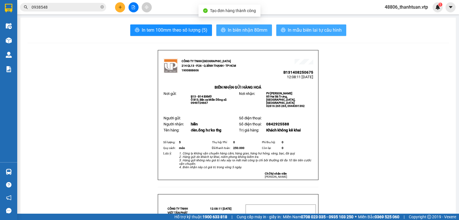
click at [291, 30] on span "In mẫu biên lai tự cấu hình" at bounding box center [315, 29] width 54 height 7
